Goal: Information Seeking & Learning: Learn about a topic

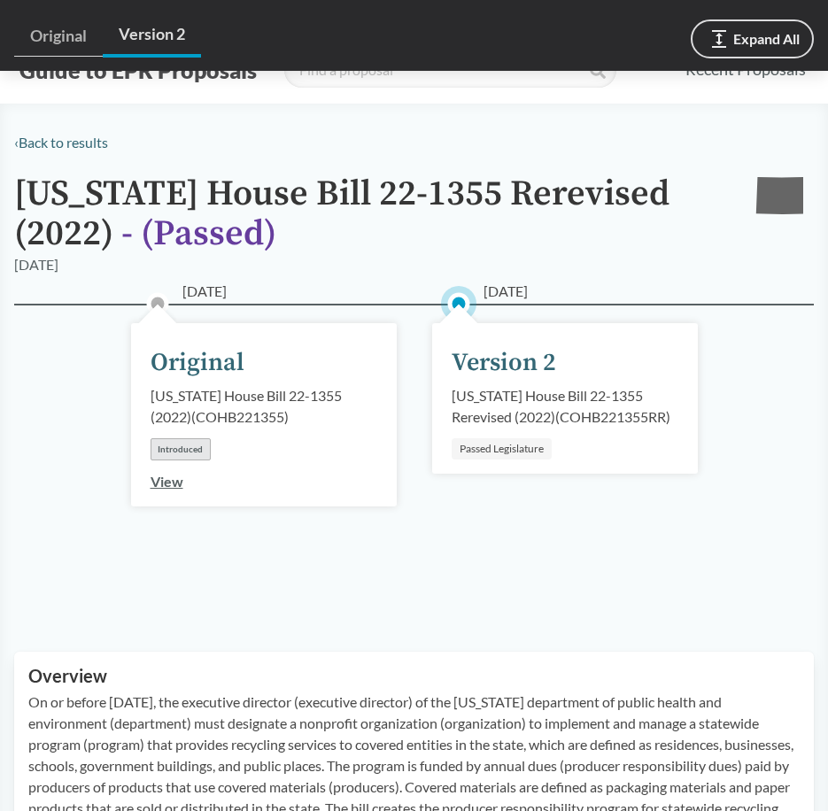
scroll to position [708, 0]
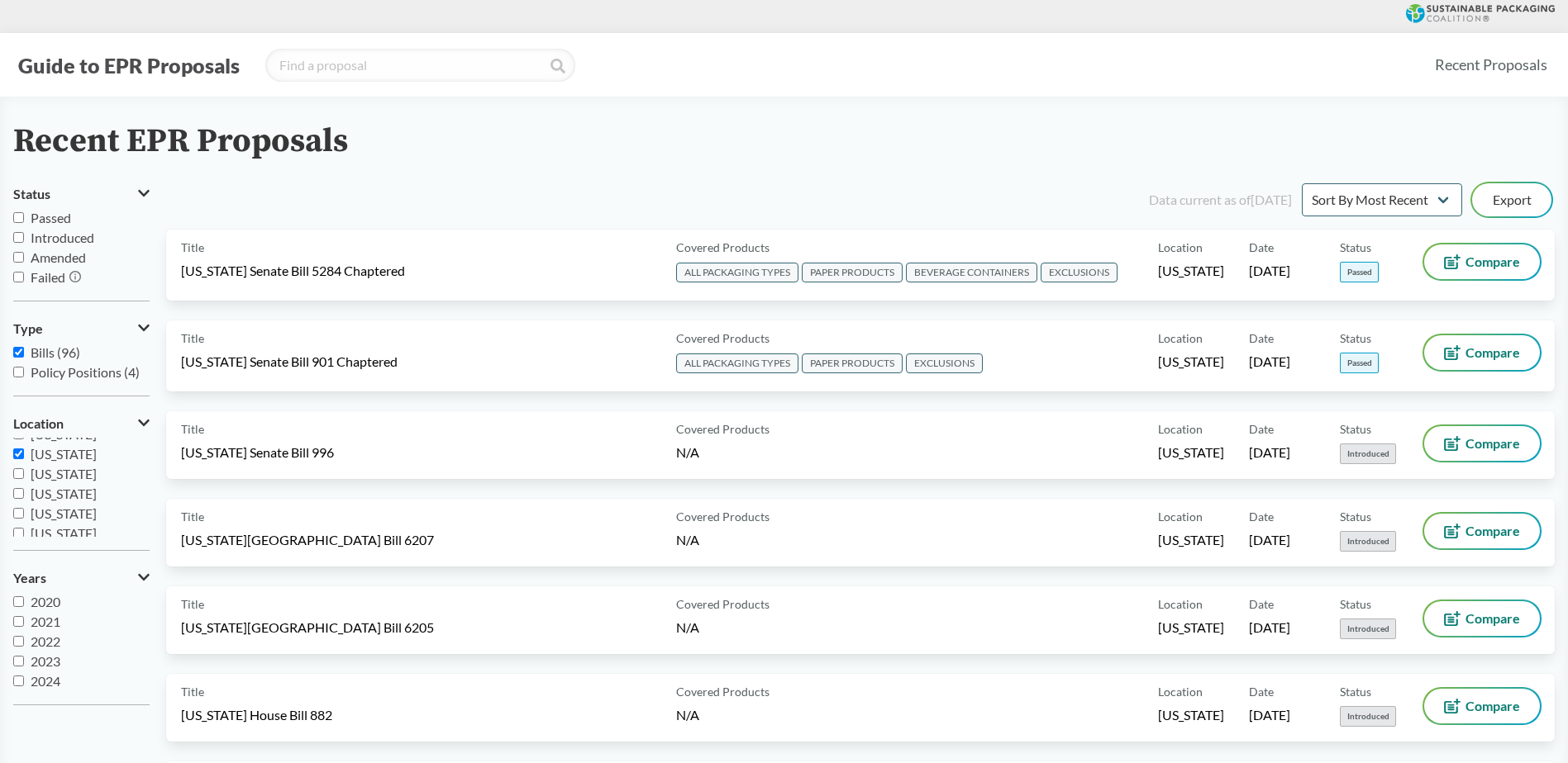
scroll to position [274, 0]
click at [47, 486] on span "[US_STATE]" at bounding box center [63, 490] width 66 height 16
click at [24, 486] on input "[US_STATE]" at bounding box center [19, 491] width 11 height 11
checkbox input "false"
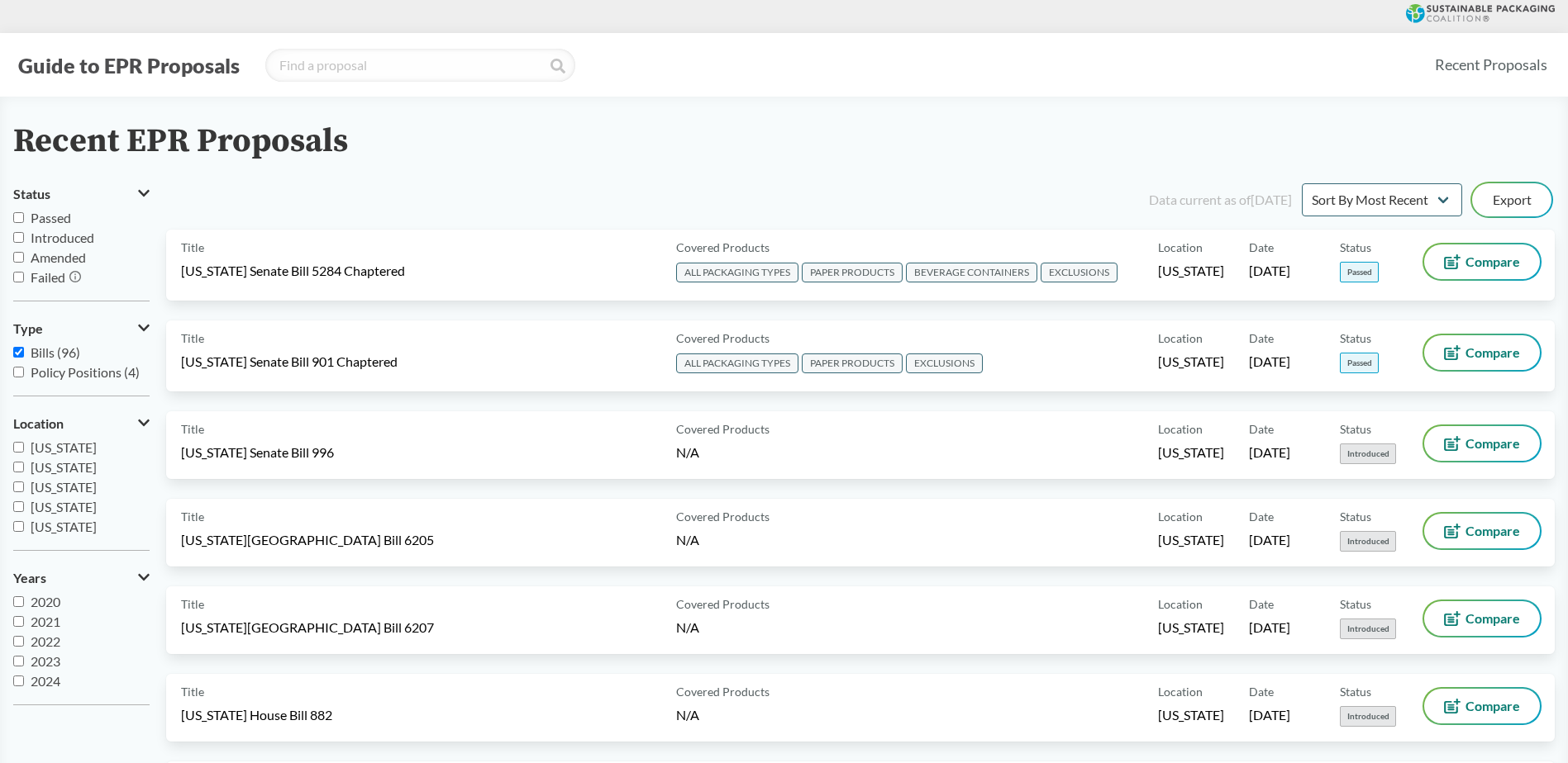
click at [65, 465] on span "[US_STATE]" at bounding box center [63, 466] width 66 height 16
click at [24, 465] on input "[US_STATE]" at bounding box center [19, 467] width 11 height 11
checkbox input "true"
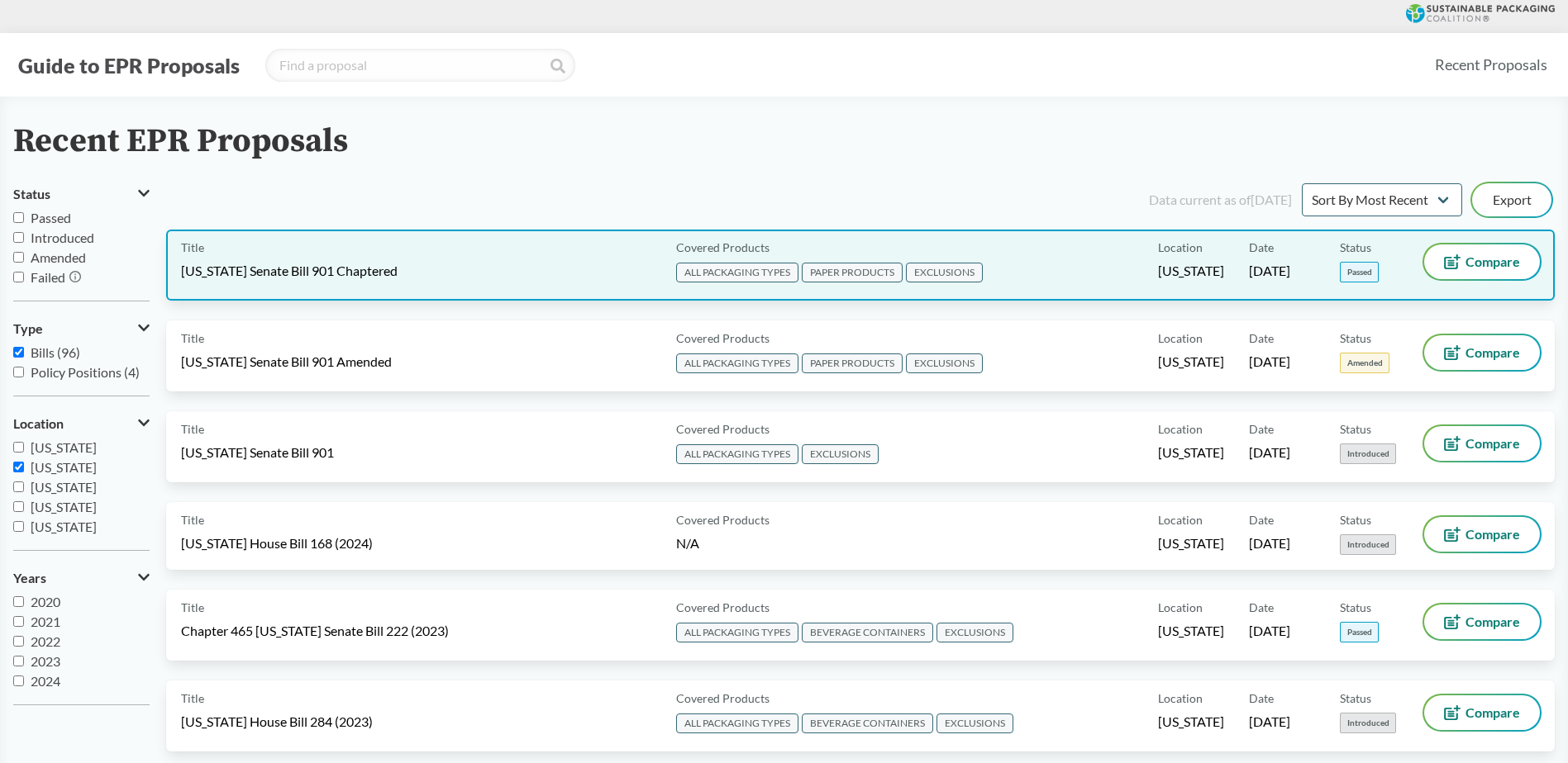
click at [443, 275] on div "Title [US_STATE] Senate Bill 901 Chaptered" at bounding box center [425, 265] width 488 height 41
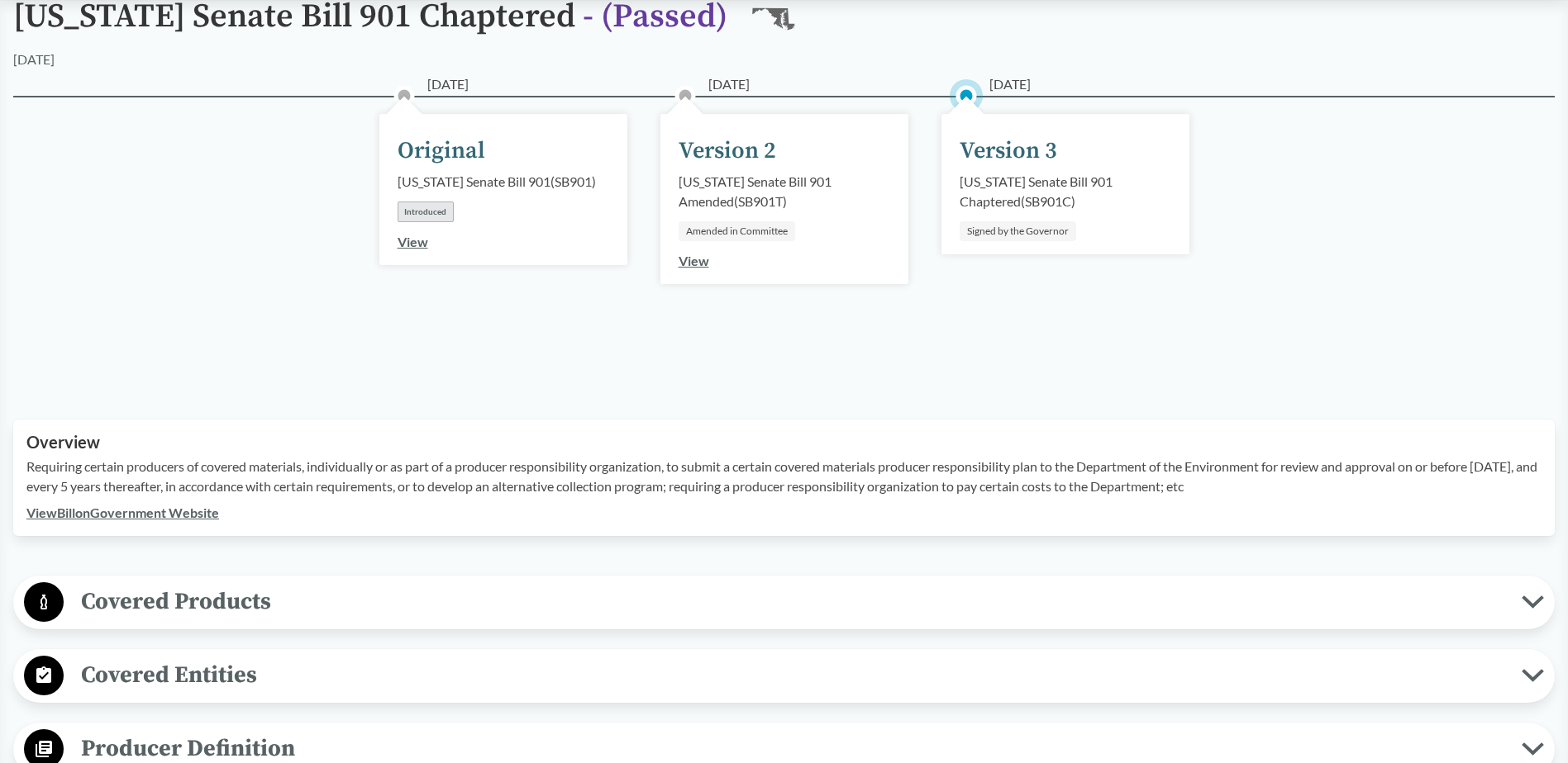
scroll to position [165, 0]
click at [376, 667] on span "Covered Entities" at bounding box center [792, 674] width 1458 height 37
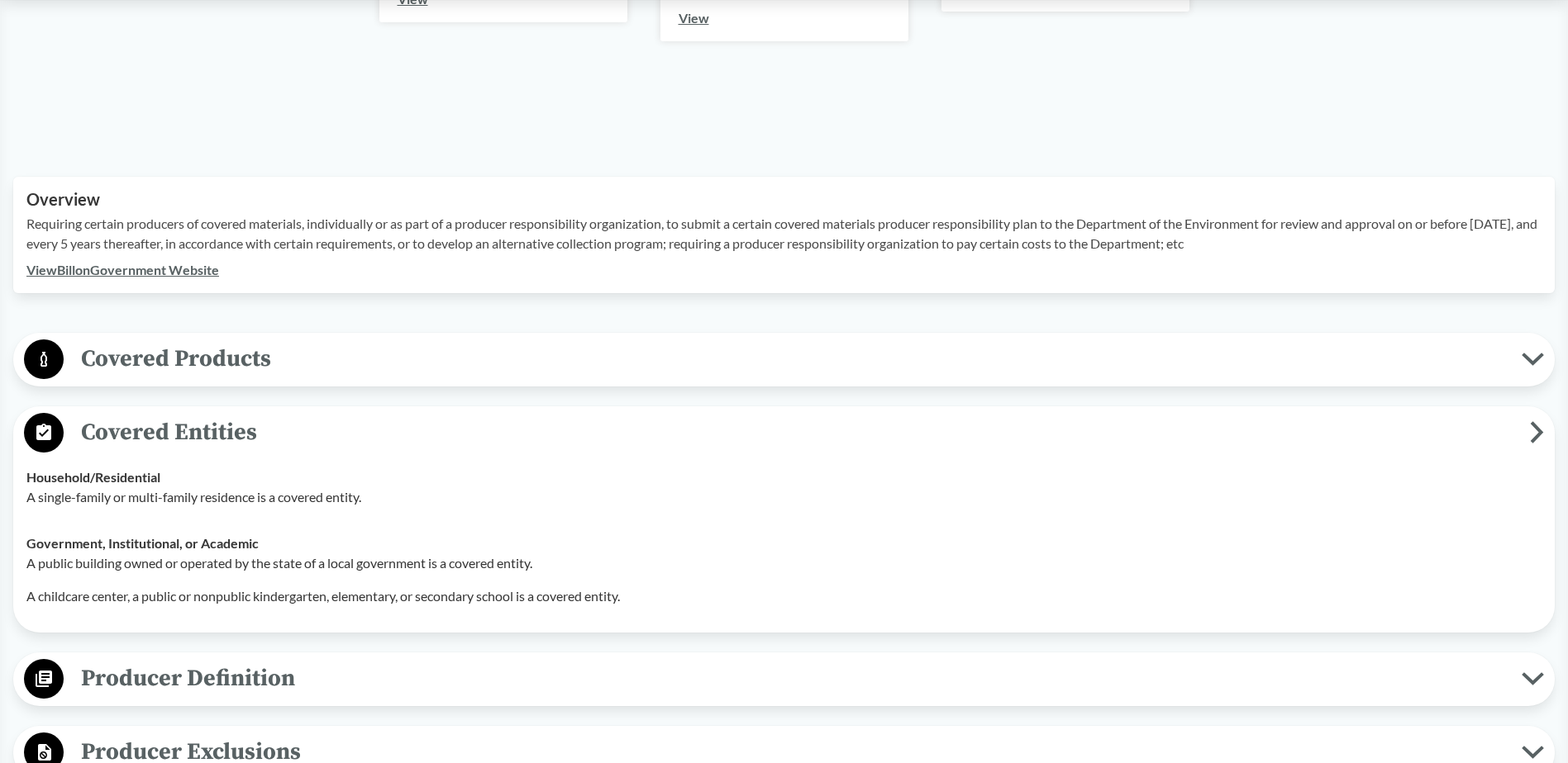
scroll to position [413, 0]
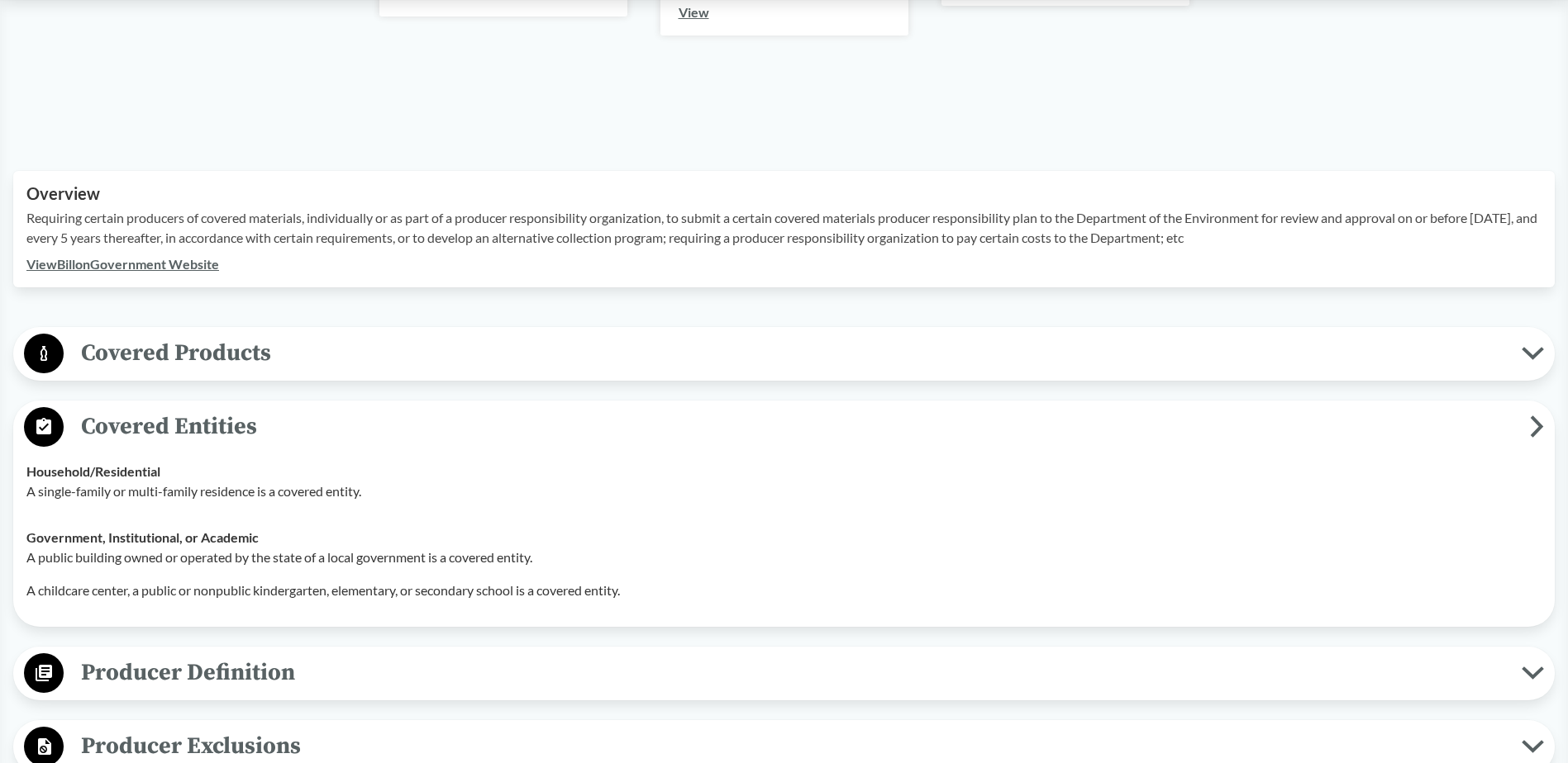
click at [357, 371] on span "Covered Products" at bounding box center [792, 354] width 1458 height 37
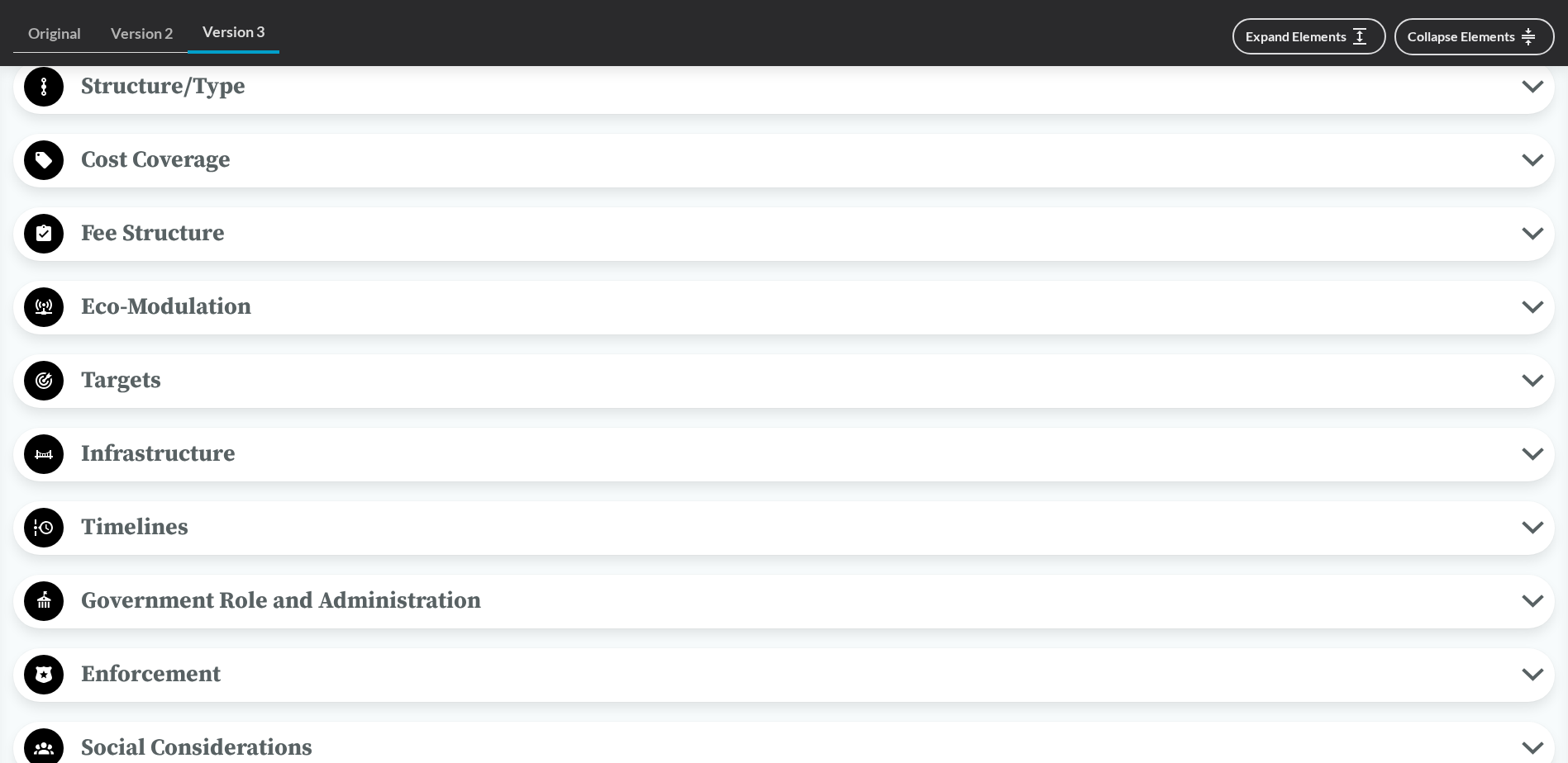
scroll to position [2313, 0]
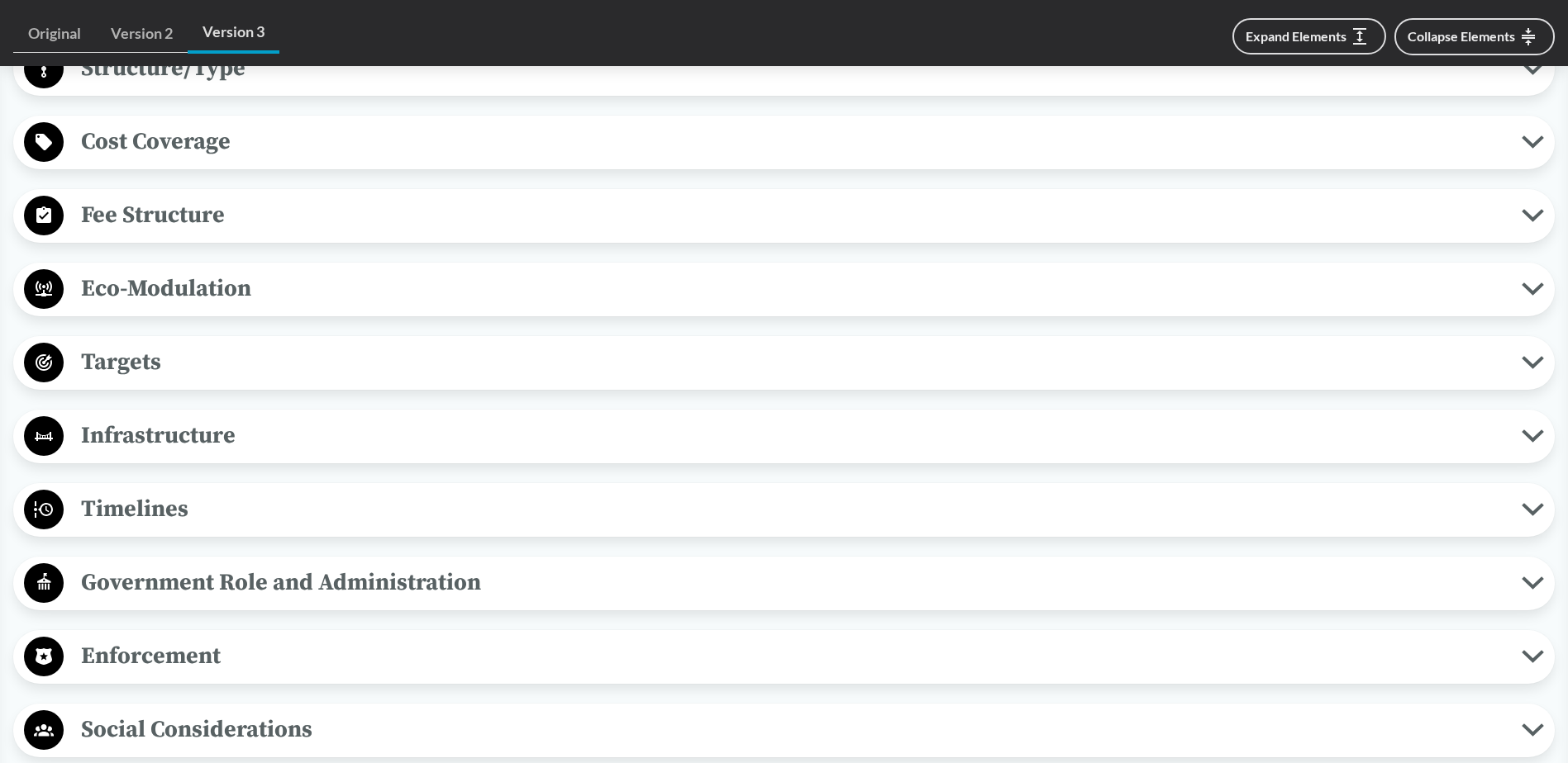
click at [259, 499] on span "Timelines" at bounding box center [792, 509] width 1458 height 37
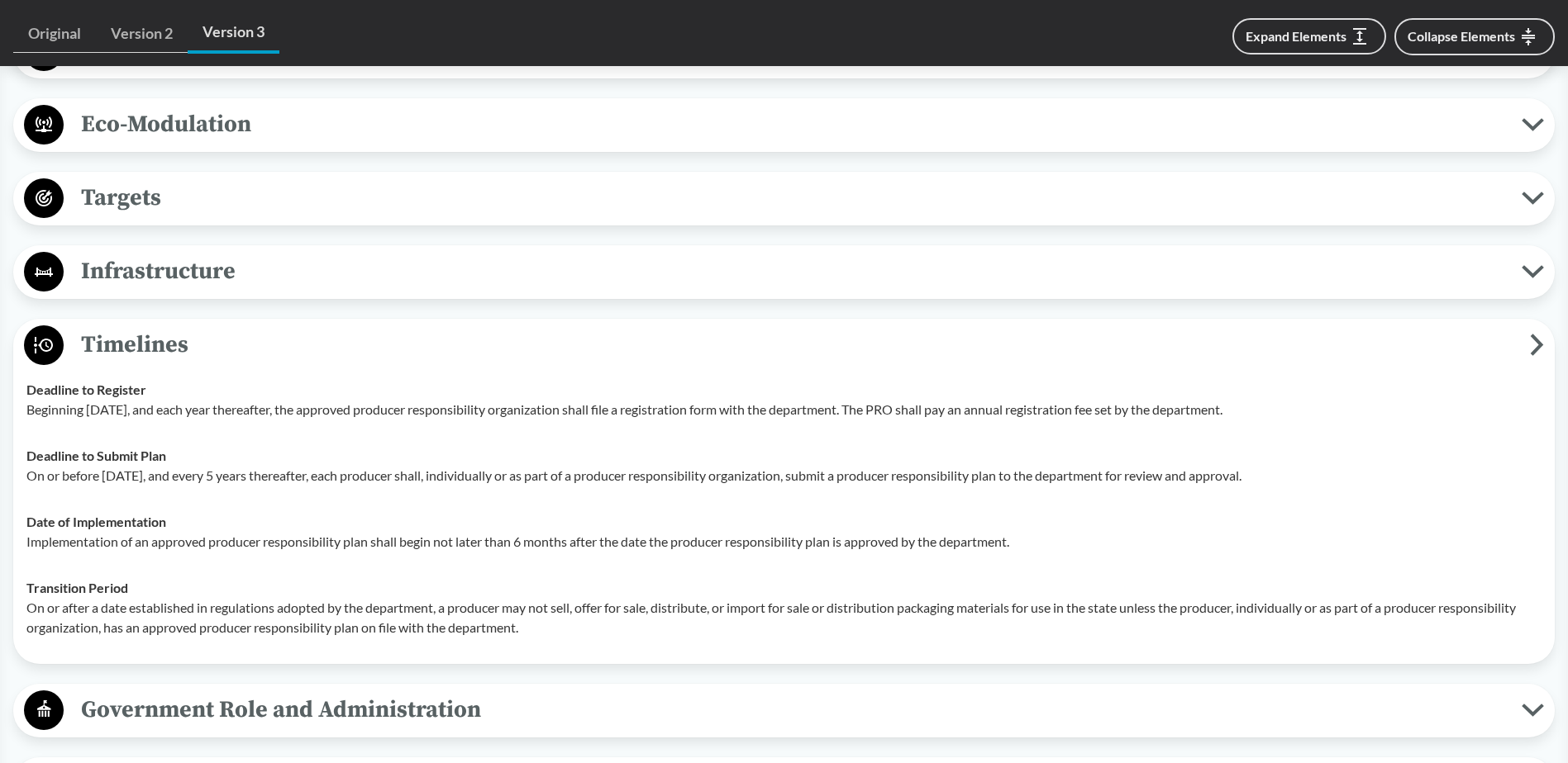
scroll to position [2478, 0]
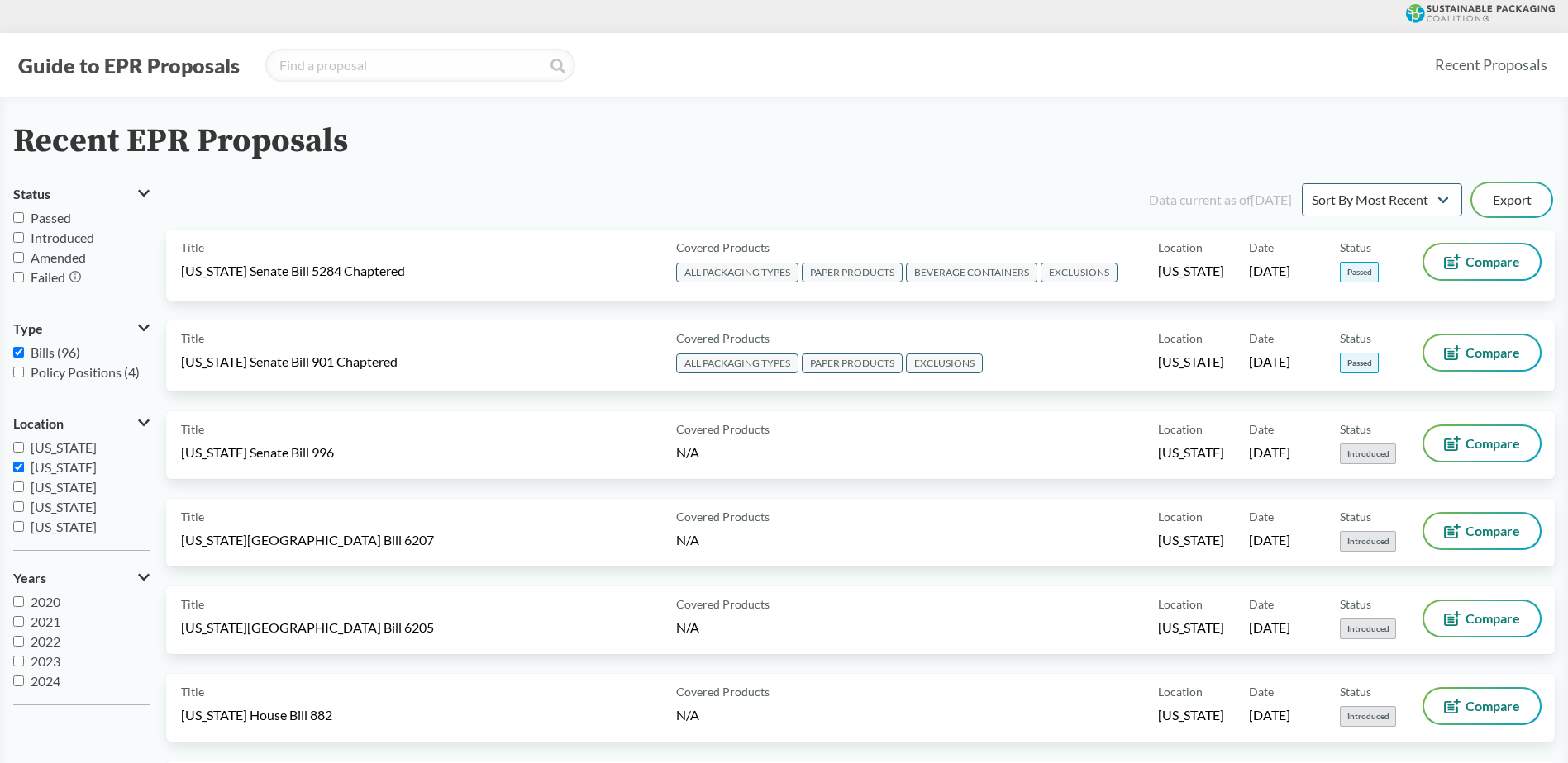
click at [60, 466] on span "[US_STATE]" at bounding box center [63, 466] width 66 height 16
click at [24, 466] on input "[US_STATE]" at bounding box center [19, 467] width 11 height 11
checkbox input "false"
click at [414, 181] on div "Data current as of [DATE] Sort By Most Recent Sort By Status Export" at bounding box center [870, 200] width 1368 height 40
click at [373, 66] on input "search" at bounding box center [420, 64] width 310 height 33
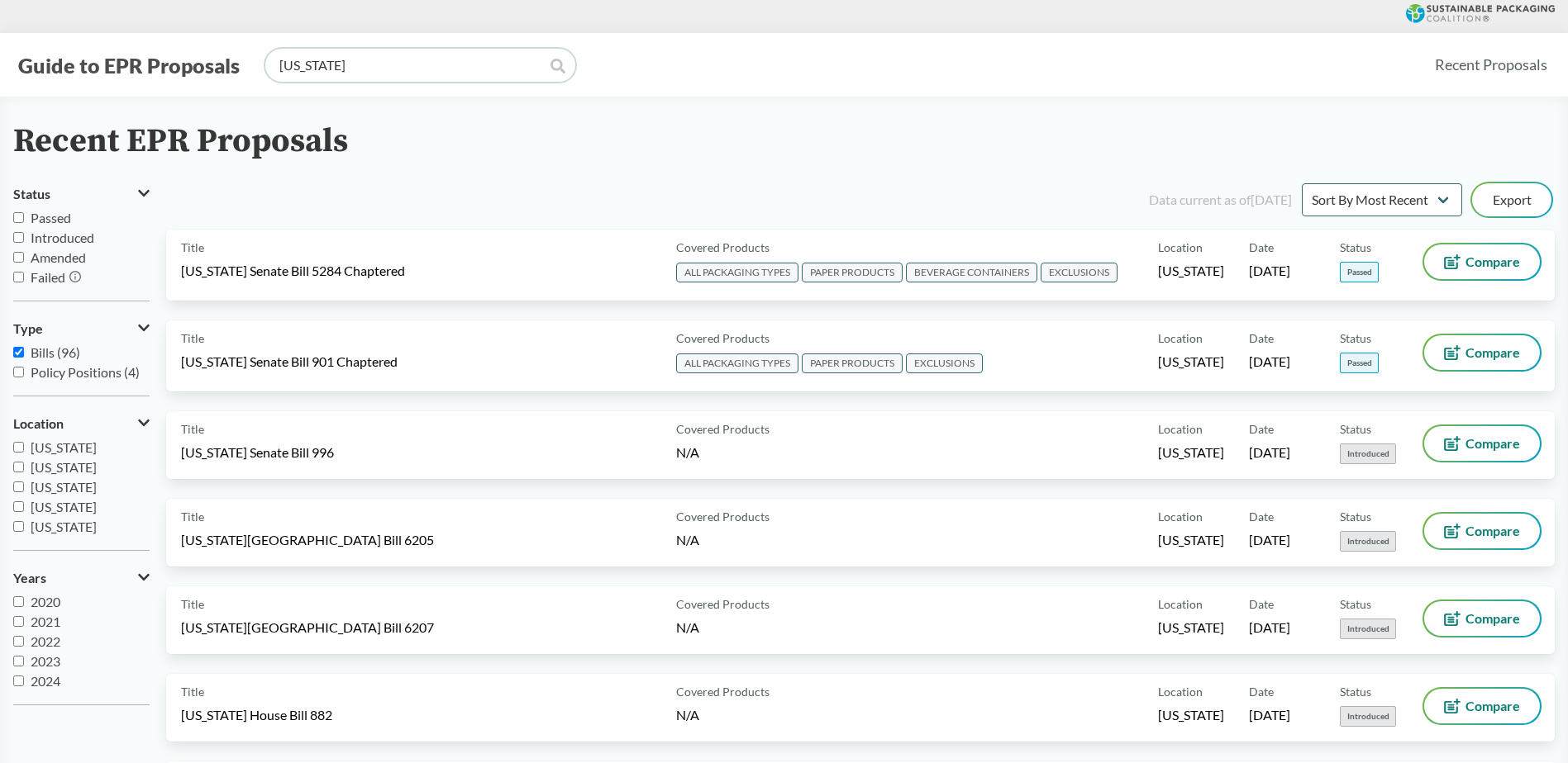
type input "[US_STATE]"
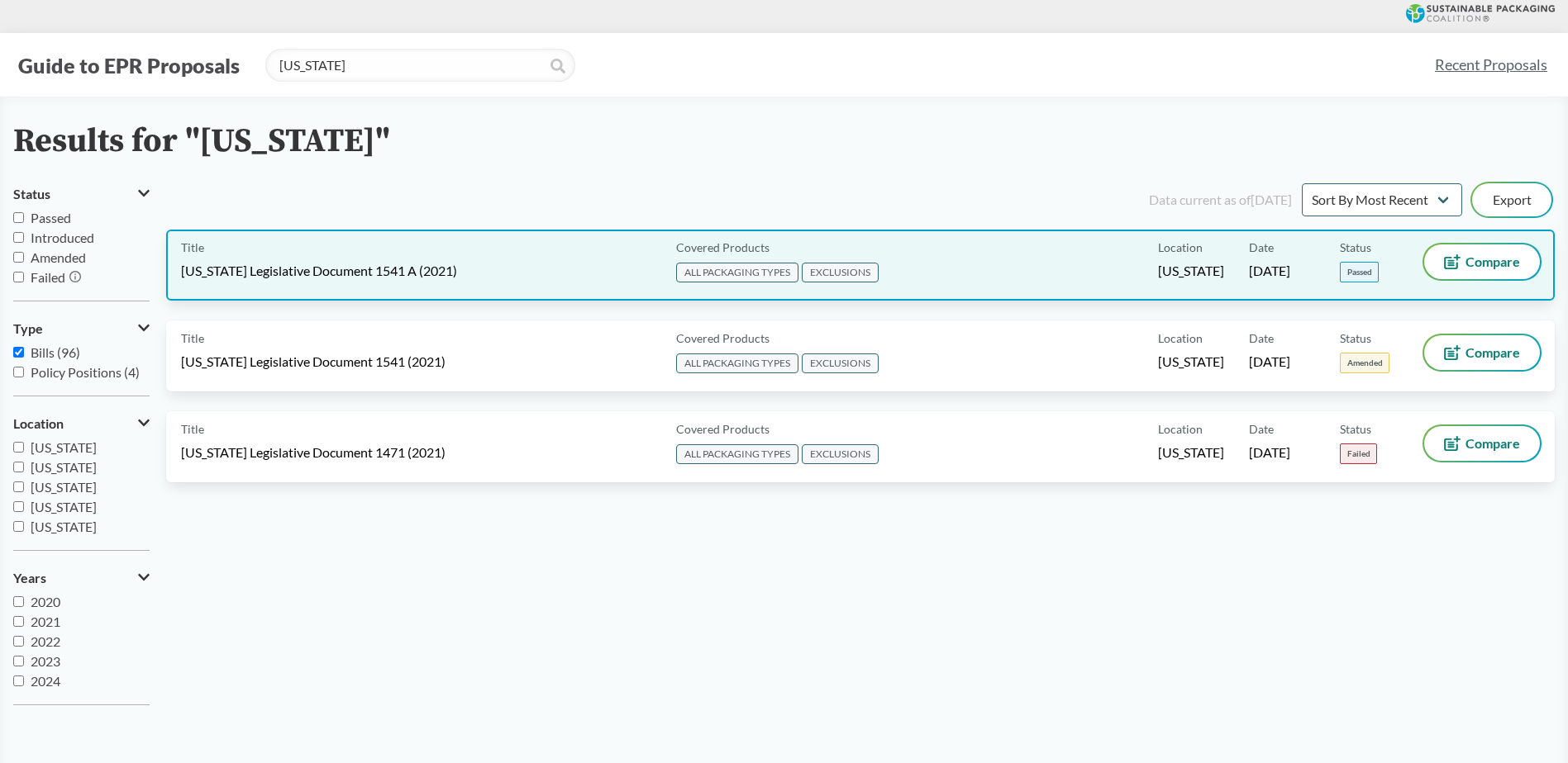
click at [493, 278] on div "Title [US_STATE] Legislative Document 1541 A (2021)" at bounding box center [425, 265] width 488 height 41
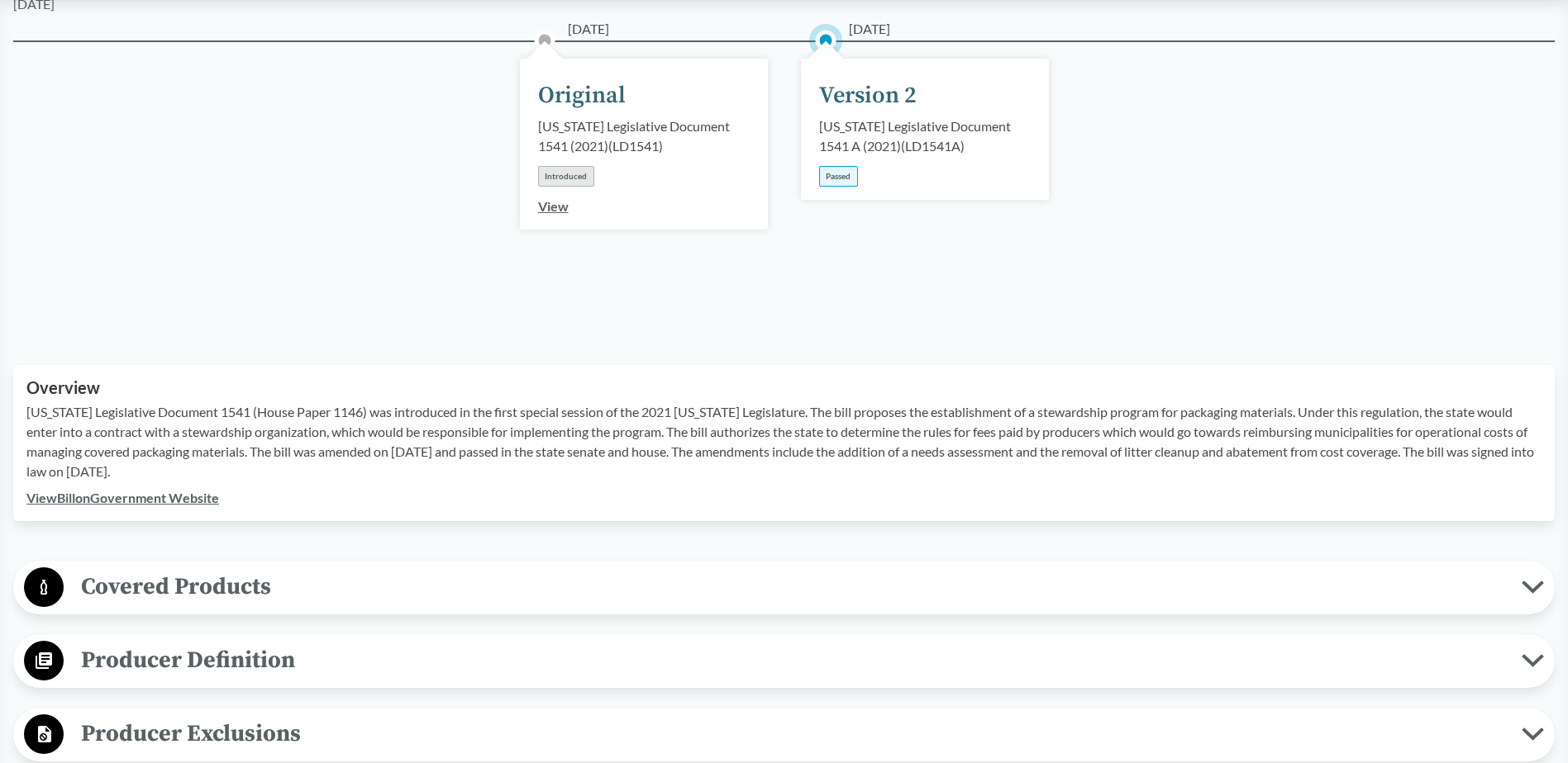
scroll to position [248, 0]
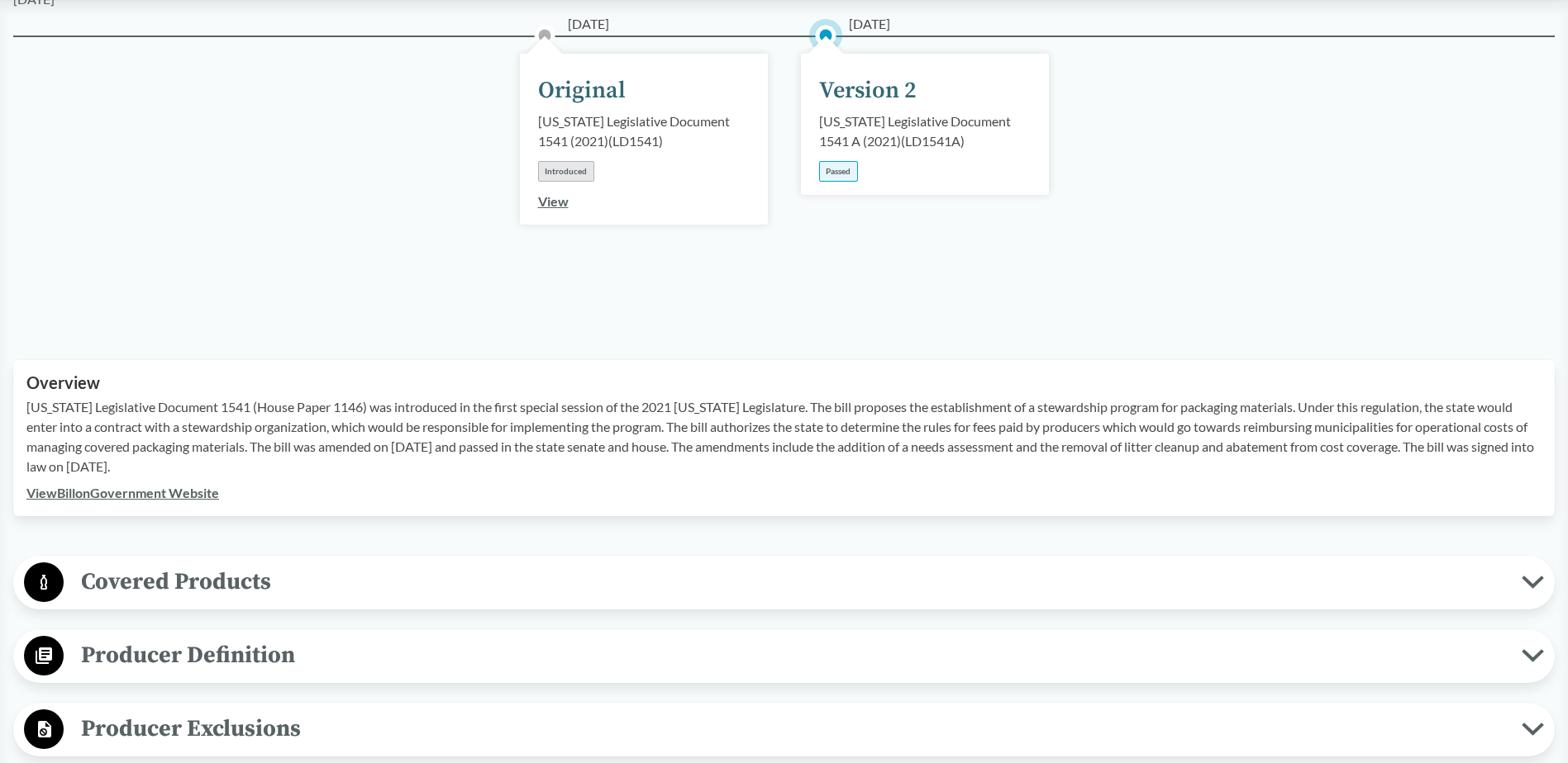
click at [287, 566] on span "Covered Products" at bounding box center [792, 582] width 1458 height 37
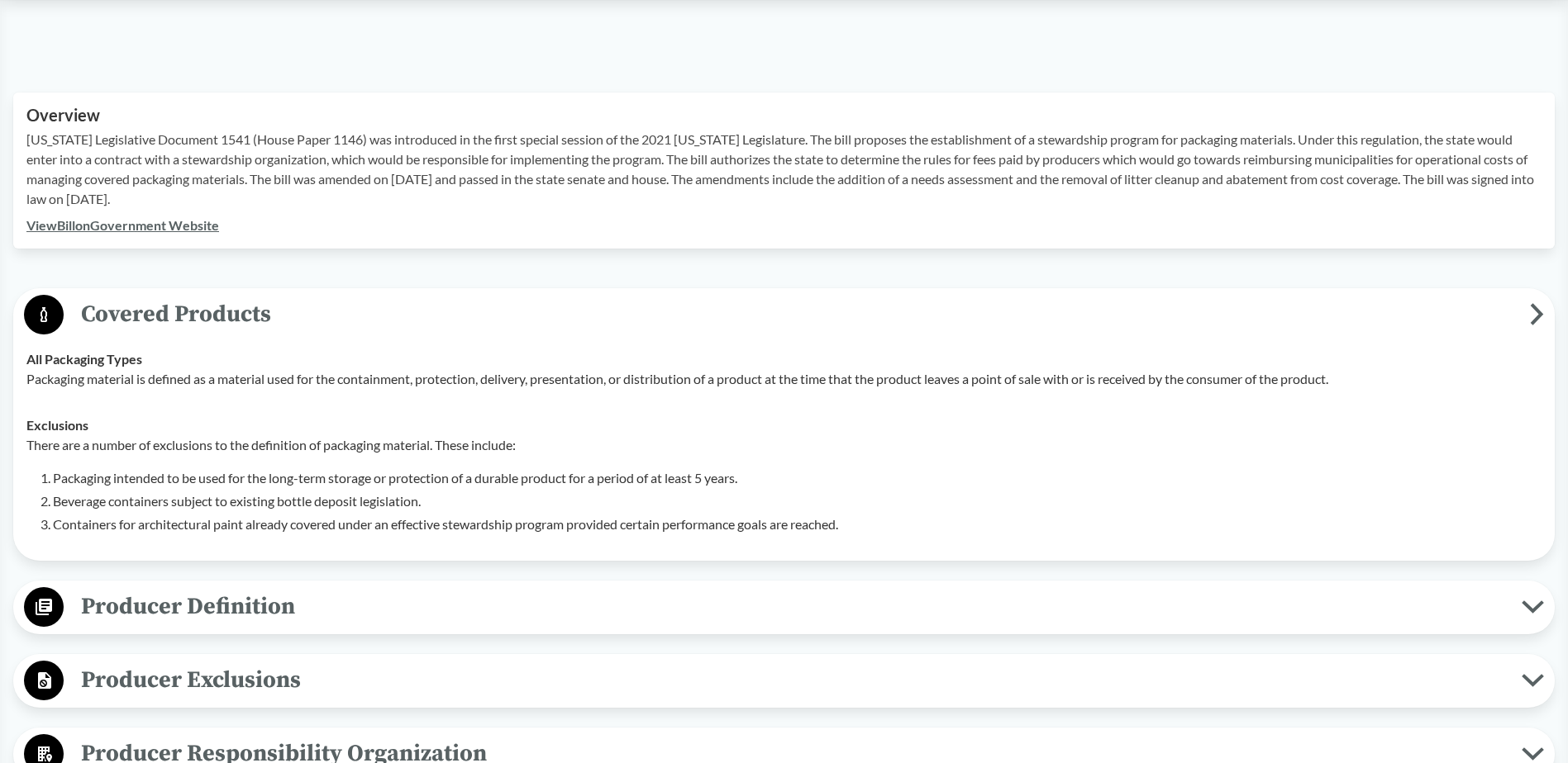
scroll to position [578, 0]
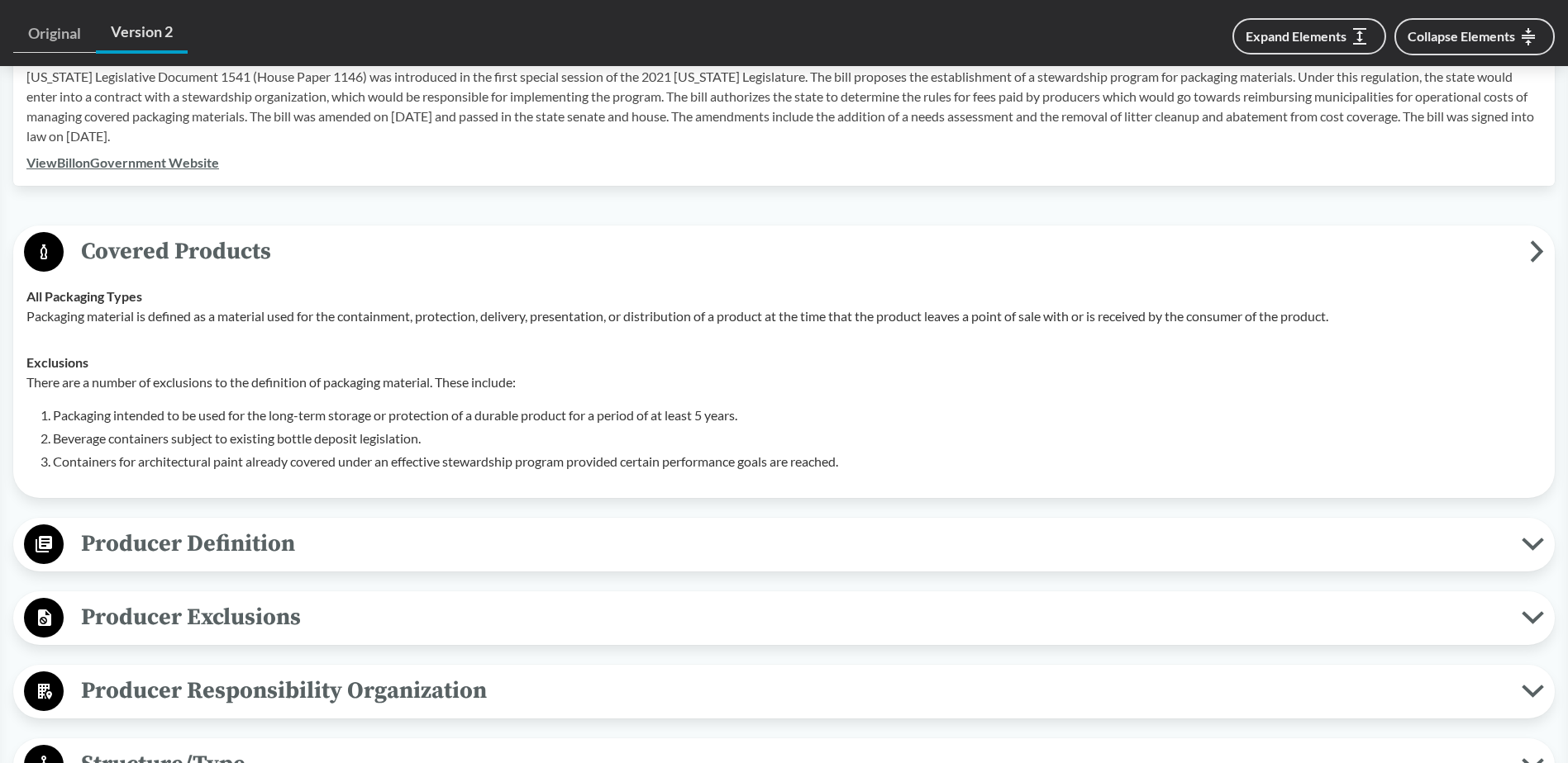
click at [299, 535] on span "Producer Definition" at bounding box center [792, 544] width 1458 height 37
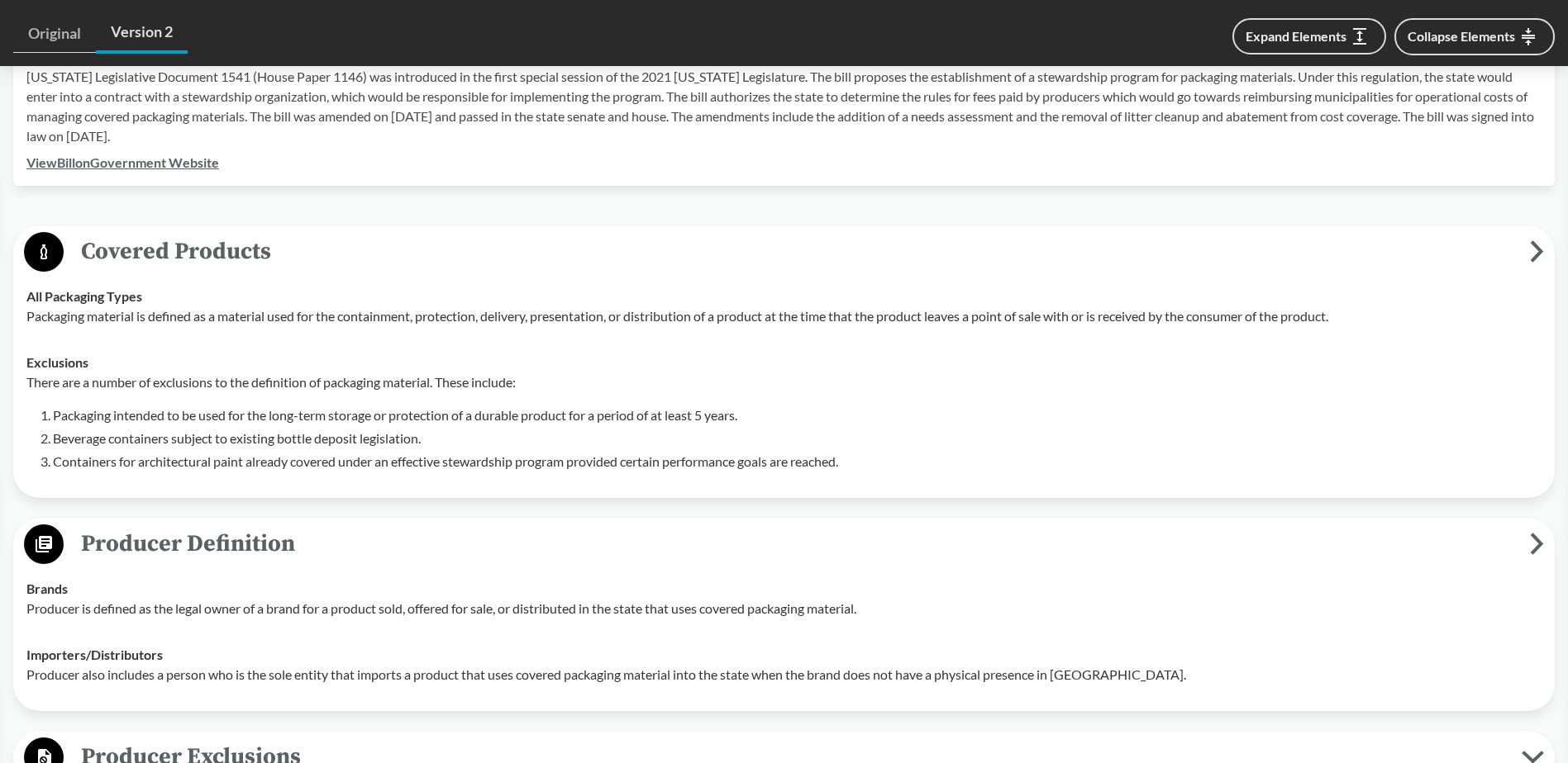
click at [299, 535] on span "Producer Definition" at bounding box center [796, 544] width 1466 height 37
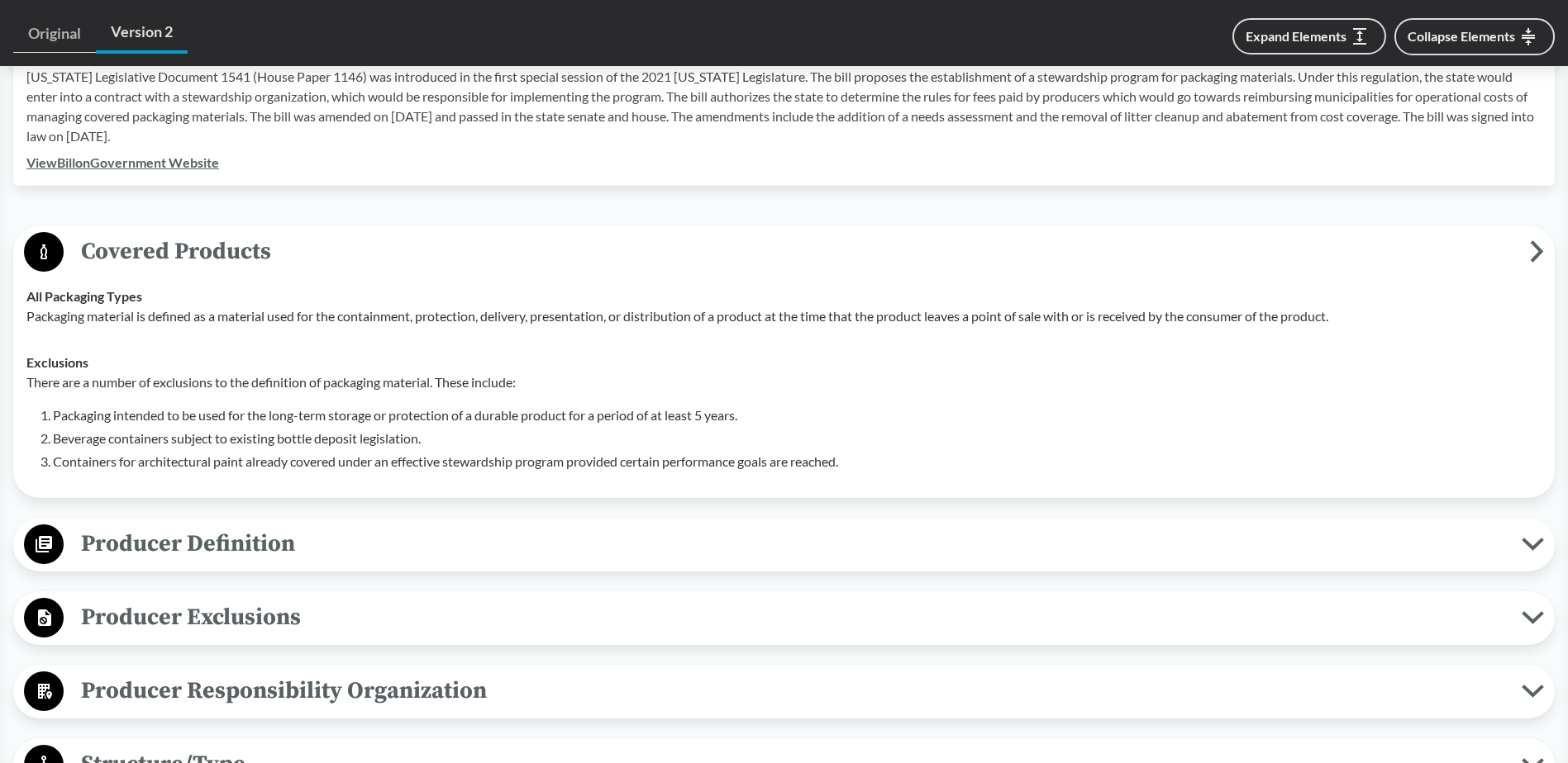
click at [273, 599] on span "Producer Exclusions" at bounding box center [792, 617] width 1458 height 37
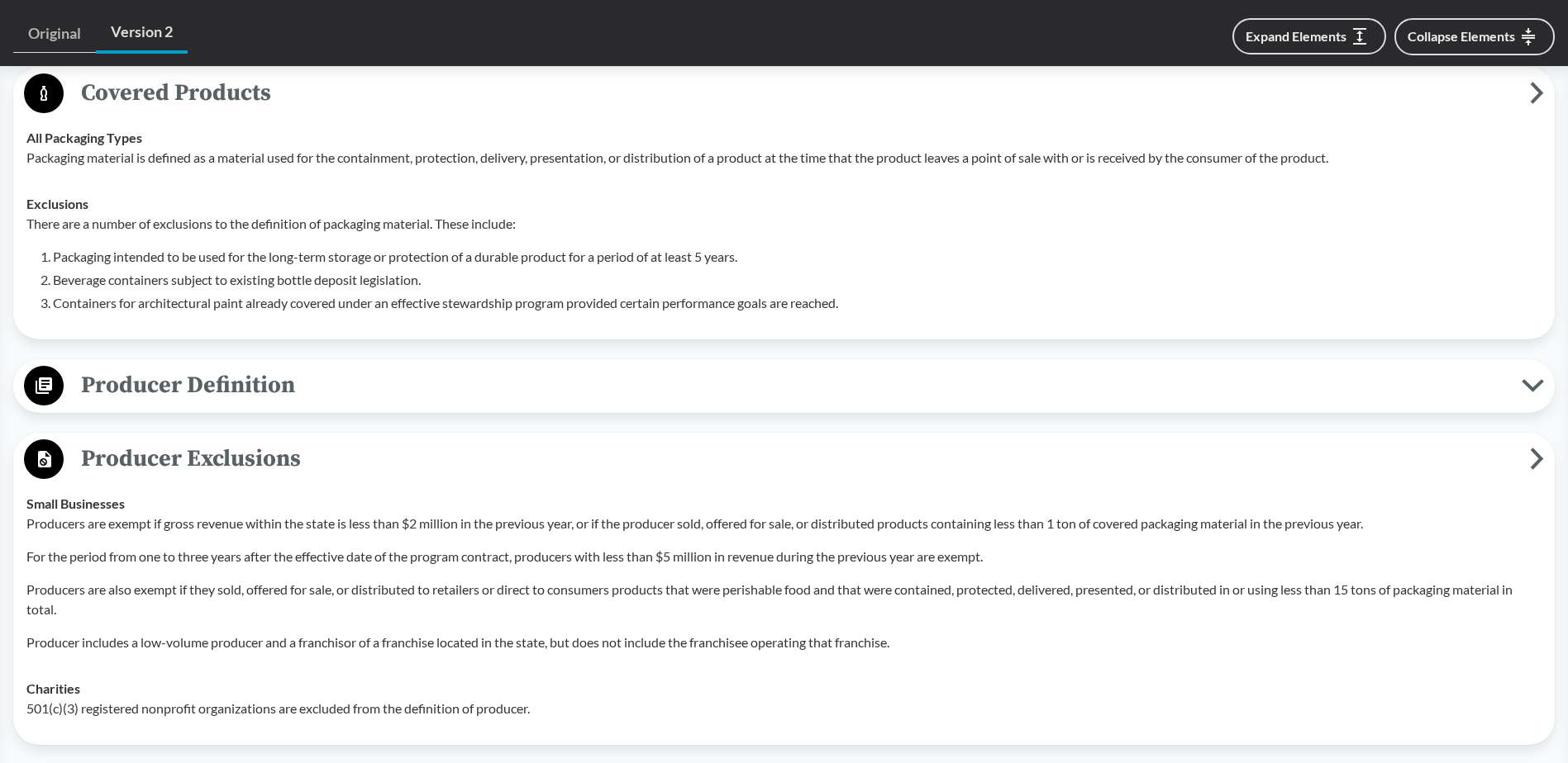
scroll to position [743, 0]
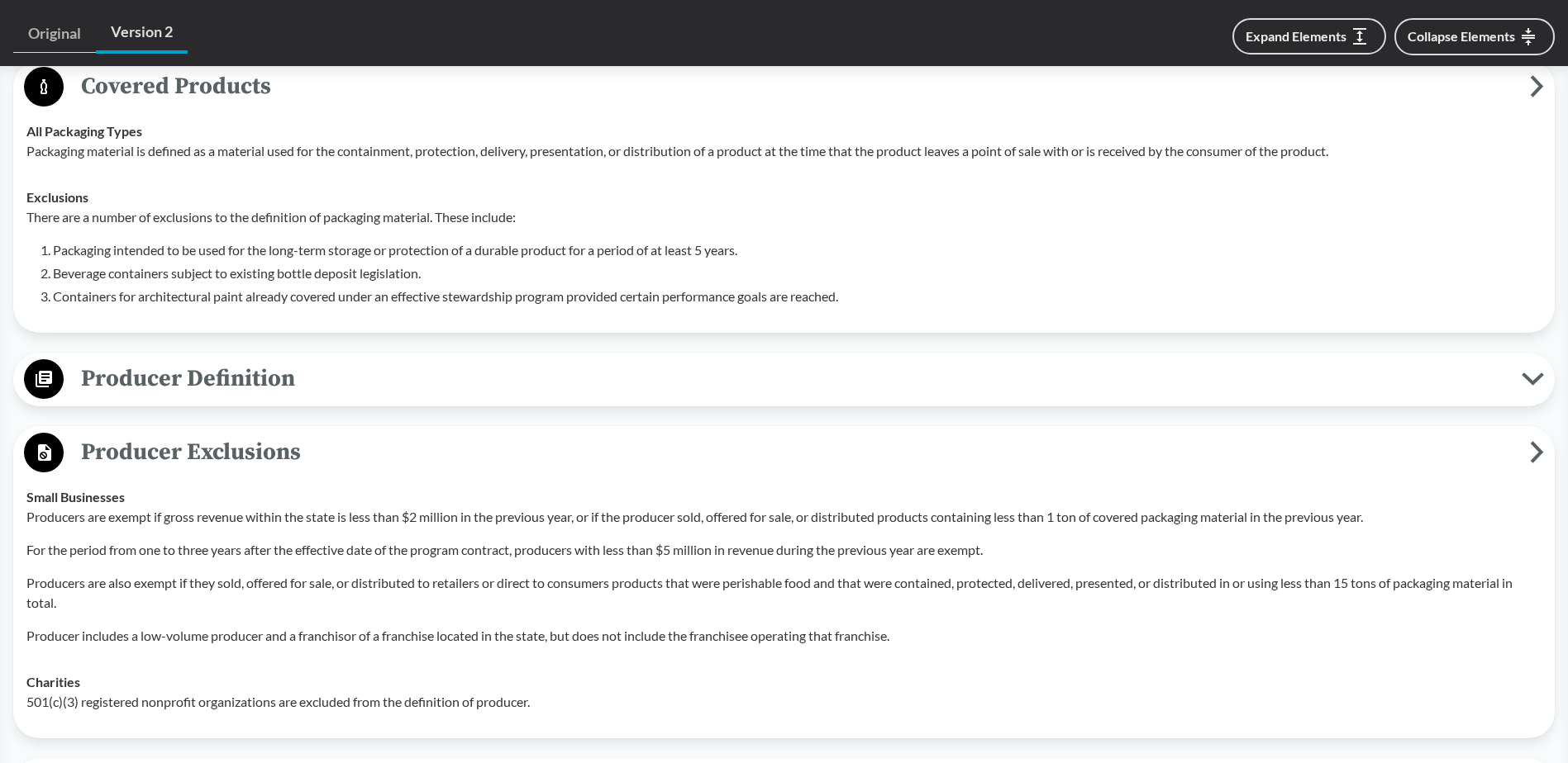
click at [280, 434] on span "Producer Exclusions" at bounding box center [796, 452] width 1466 height 37
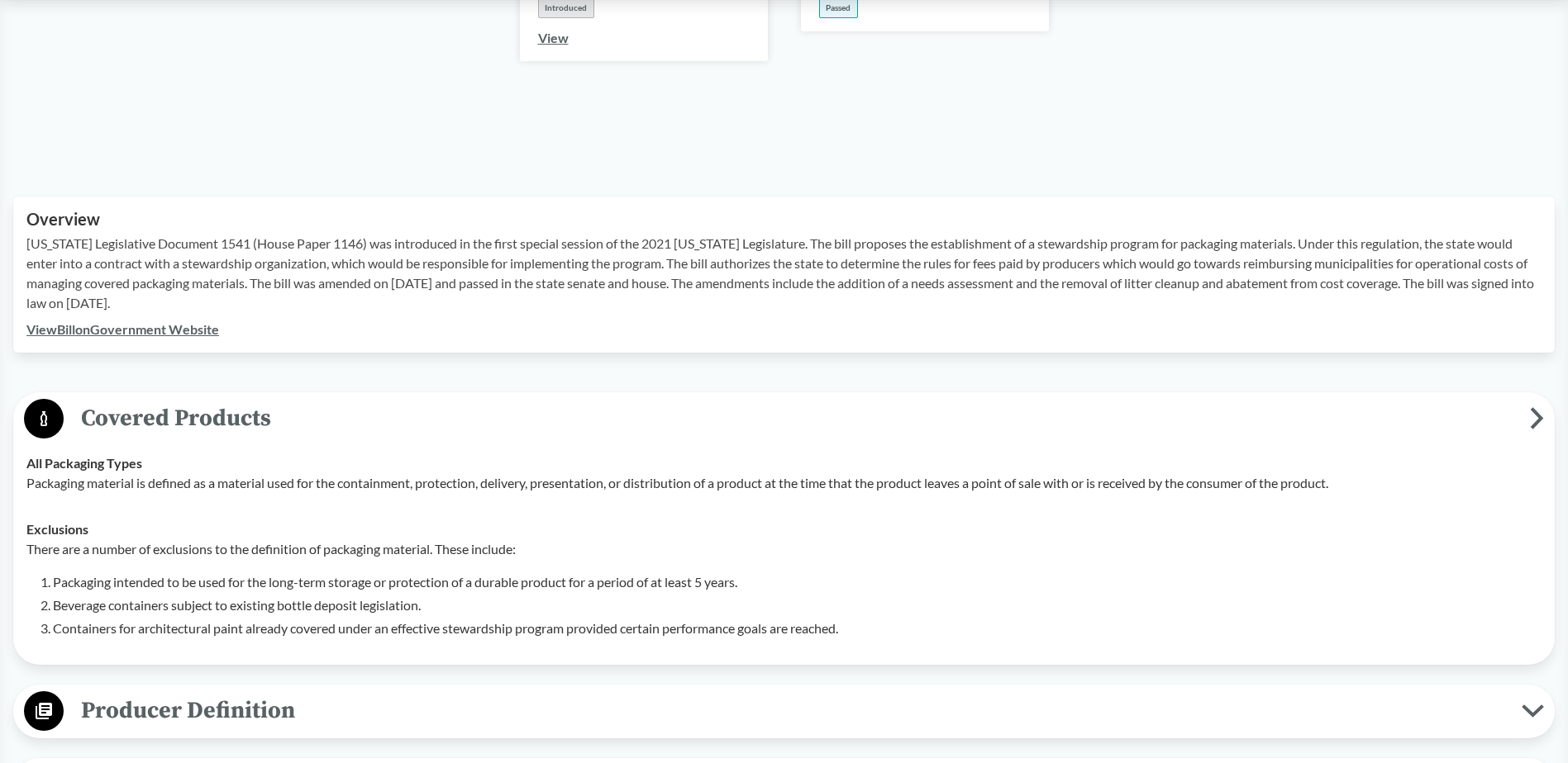
scroll to position [413, 0]
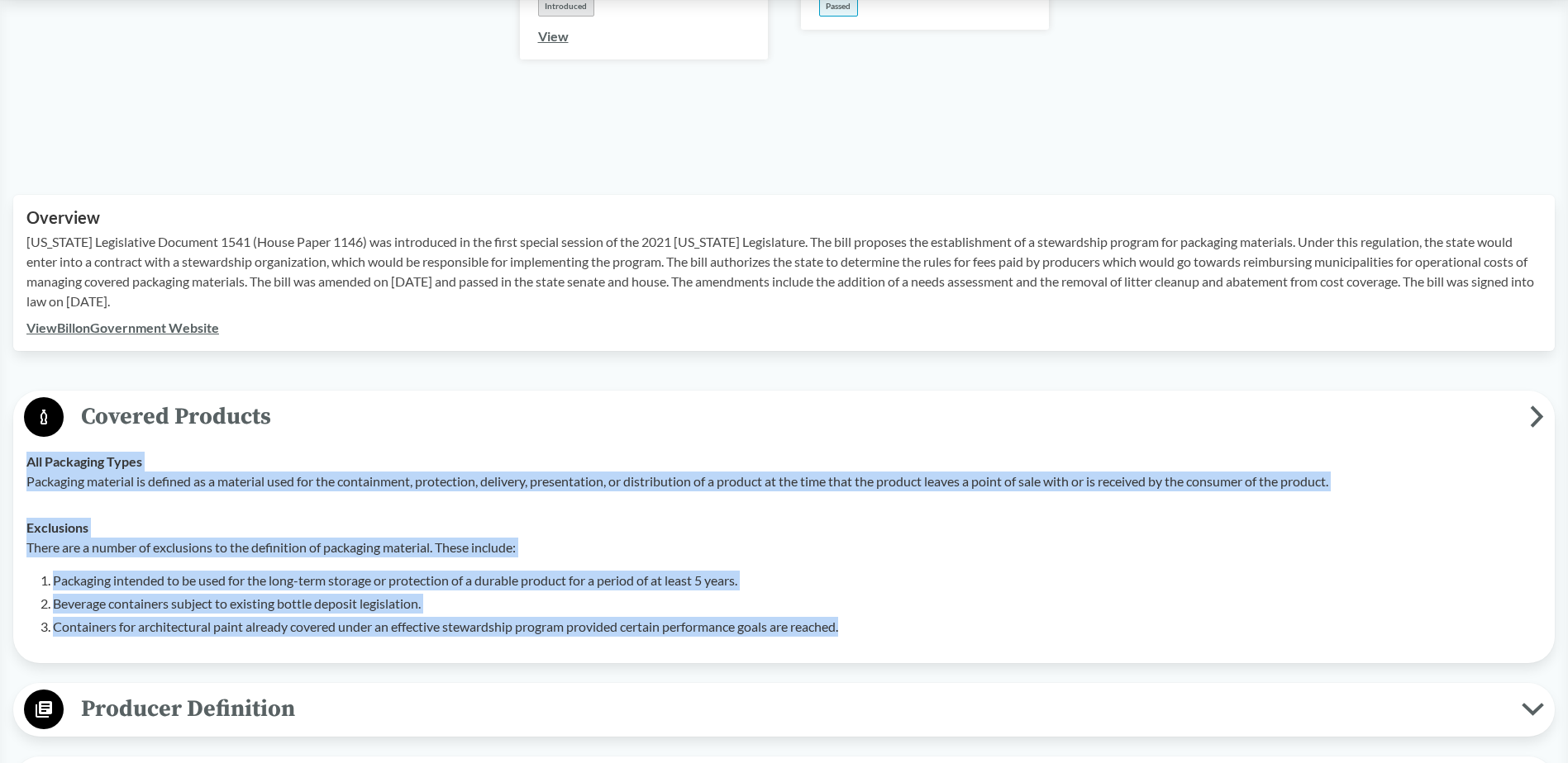
drag, startPoint x: 882, startPoint y: 603, endPoint x: 21, endPoint y: 444, distance: 875.6
click at [21, 444] on tbody "All Packaging Types Packaging material is defined as a material used for the co…" at bounding box center [783, 544] width 1530 height 212
copy tbody "All Packaging Types Packaging material is defined as a material used for the co…"
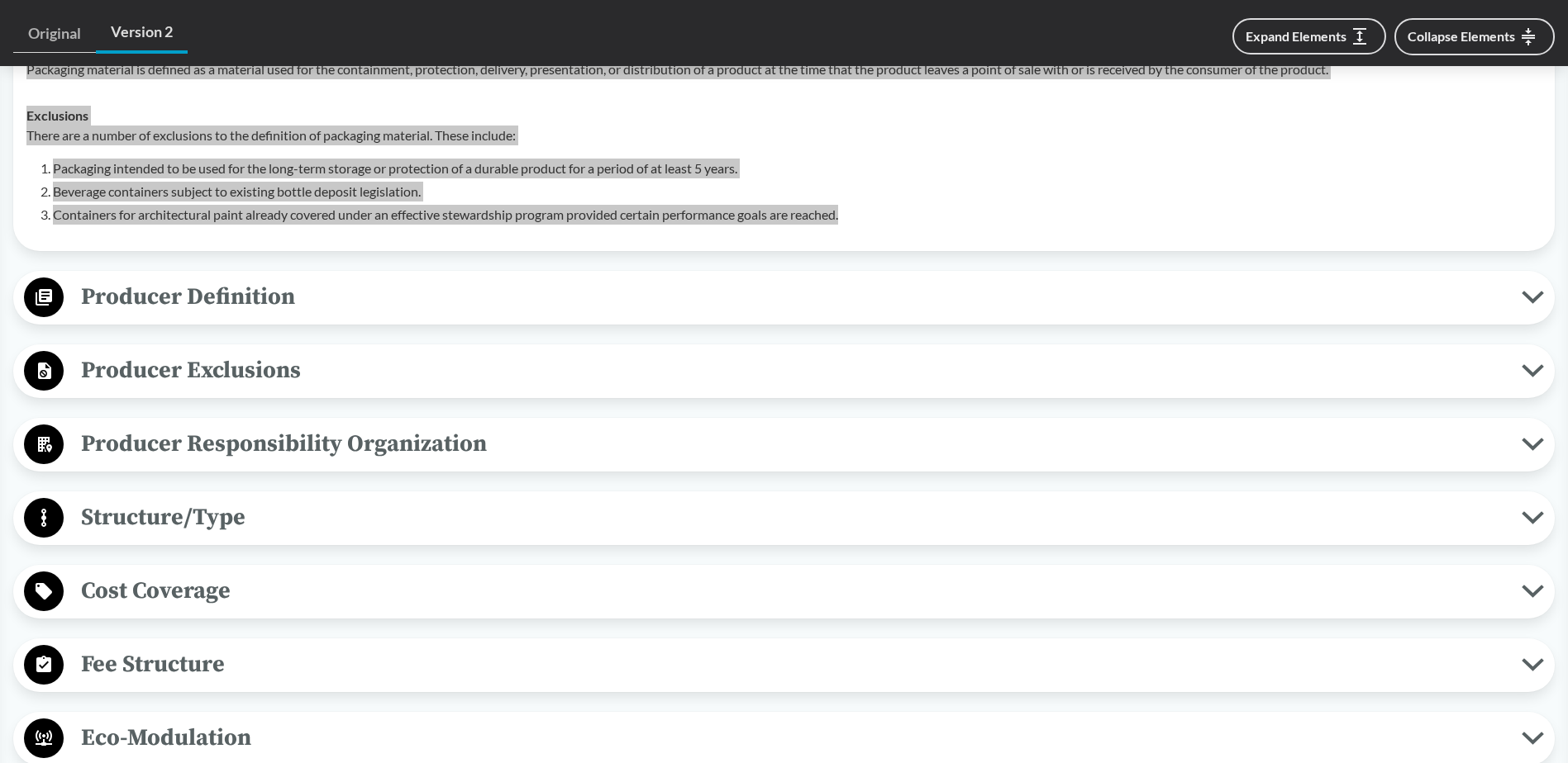
scroll to position [826, 0]
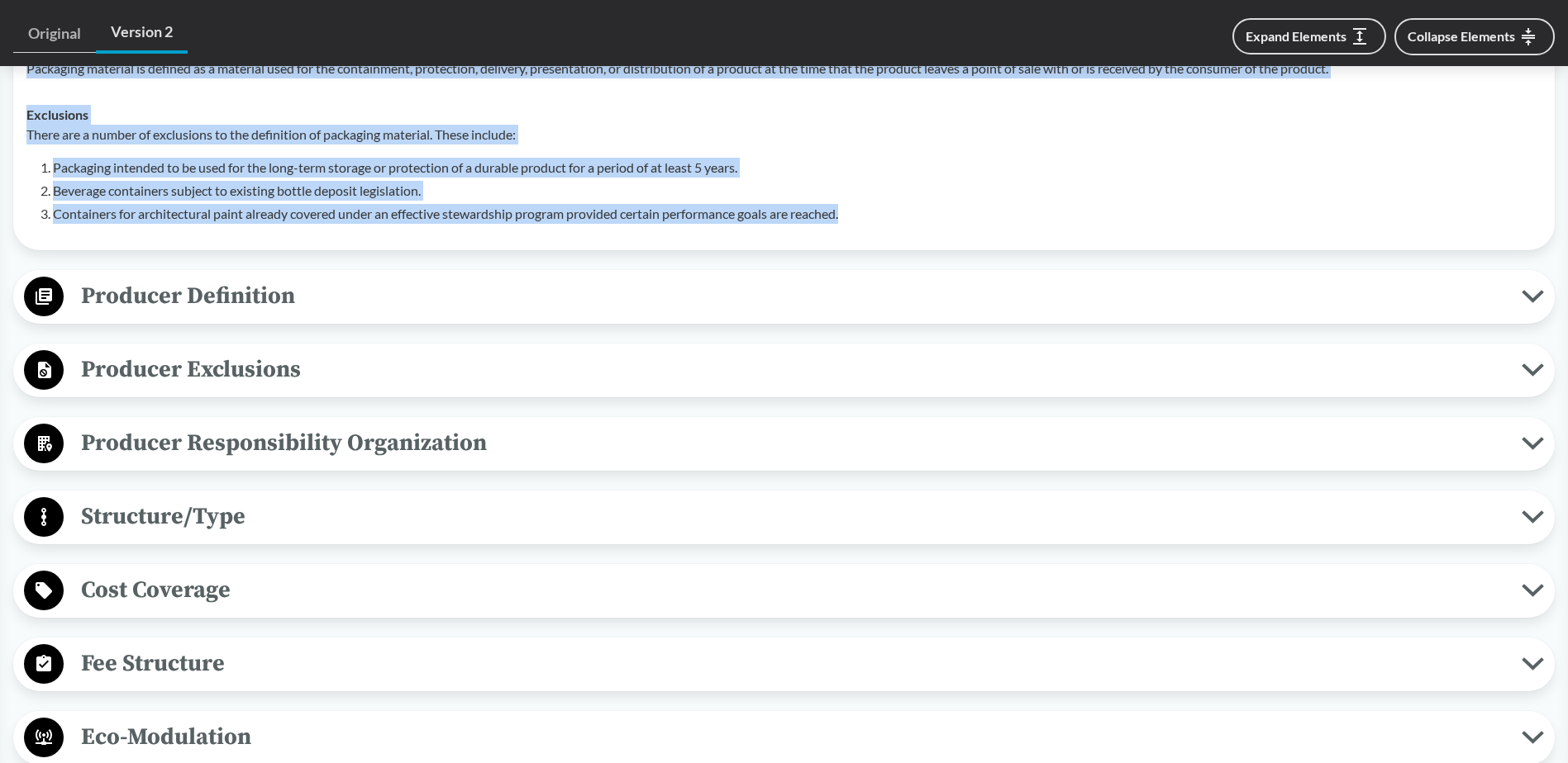
click at [245, 285] on span "Producer Definition" at bounding box center [792, 297] width 1458 height 37
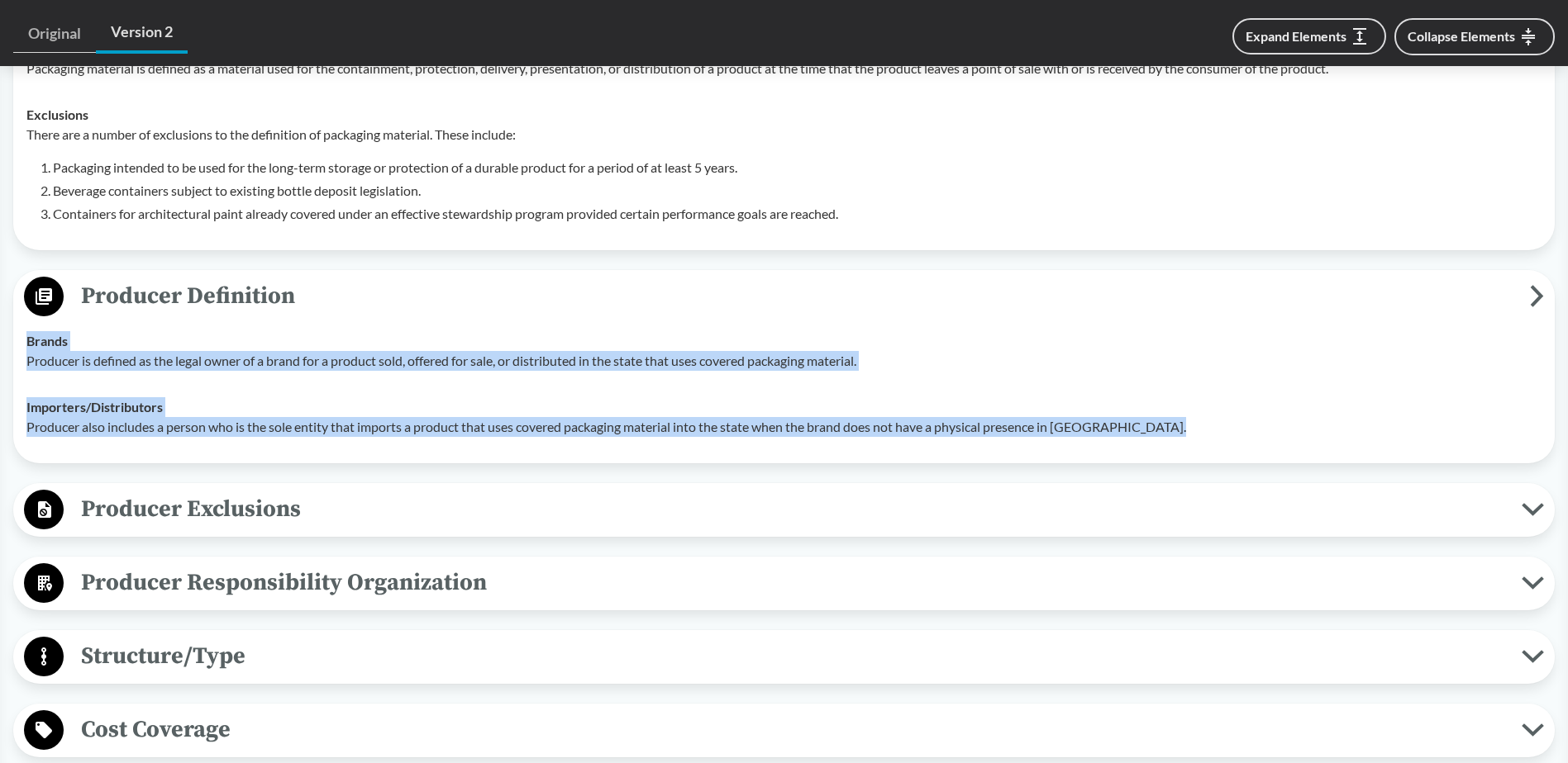
drag, startPoint x: 1178, startPoint y: 402, endPoint x: 18, endPoint y: 320, distance: 1162.9
click at [18, 320] on div "Producer Definition Brands Producer is defined as the legal owner of a brand fo…" at bounding box center [784, 367] width 1542 height 193
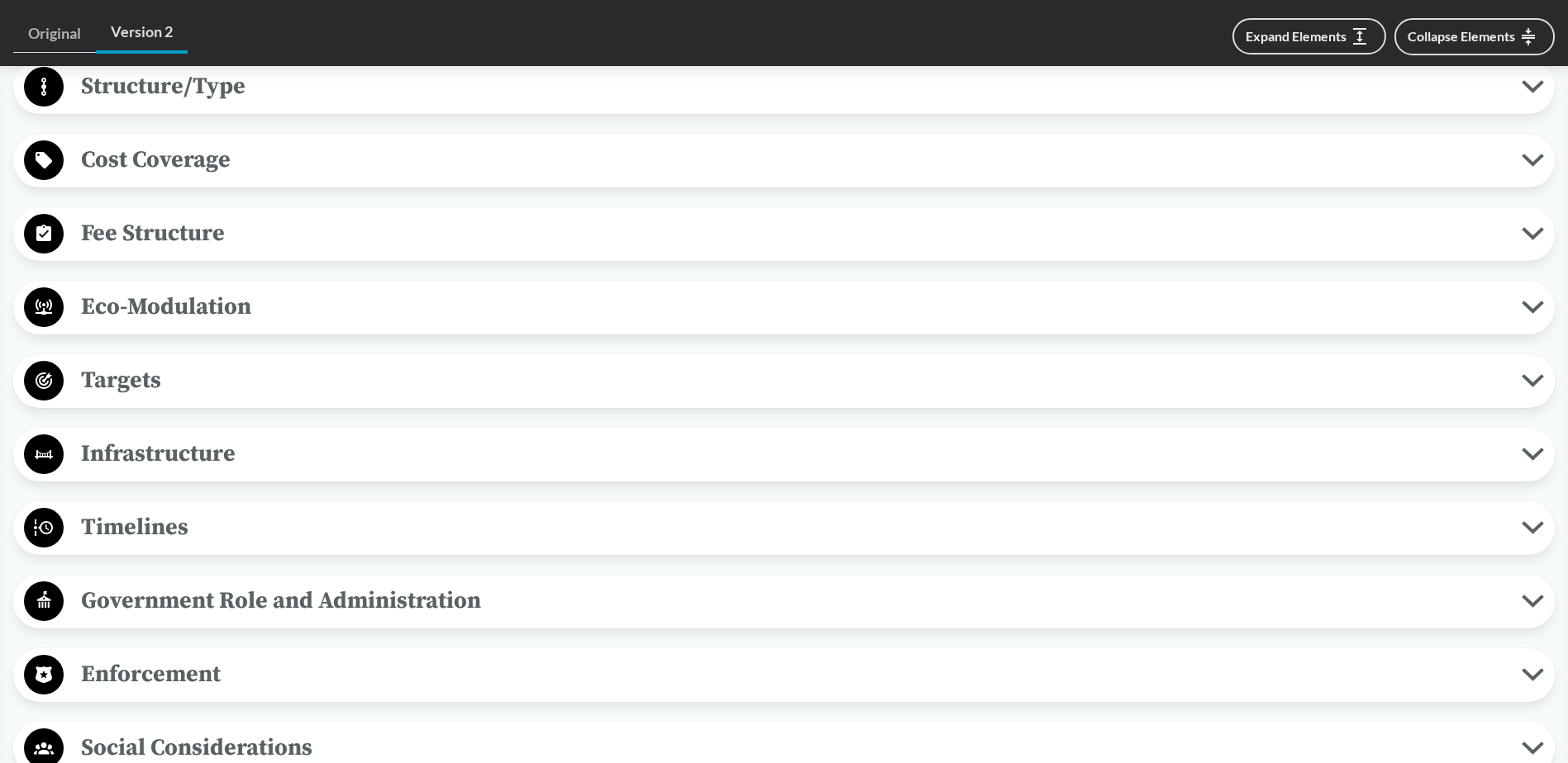
scroll to position [1404, 0]
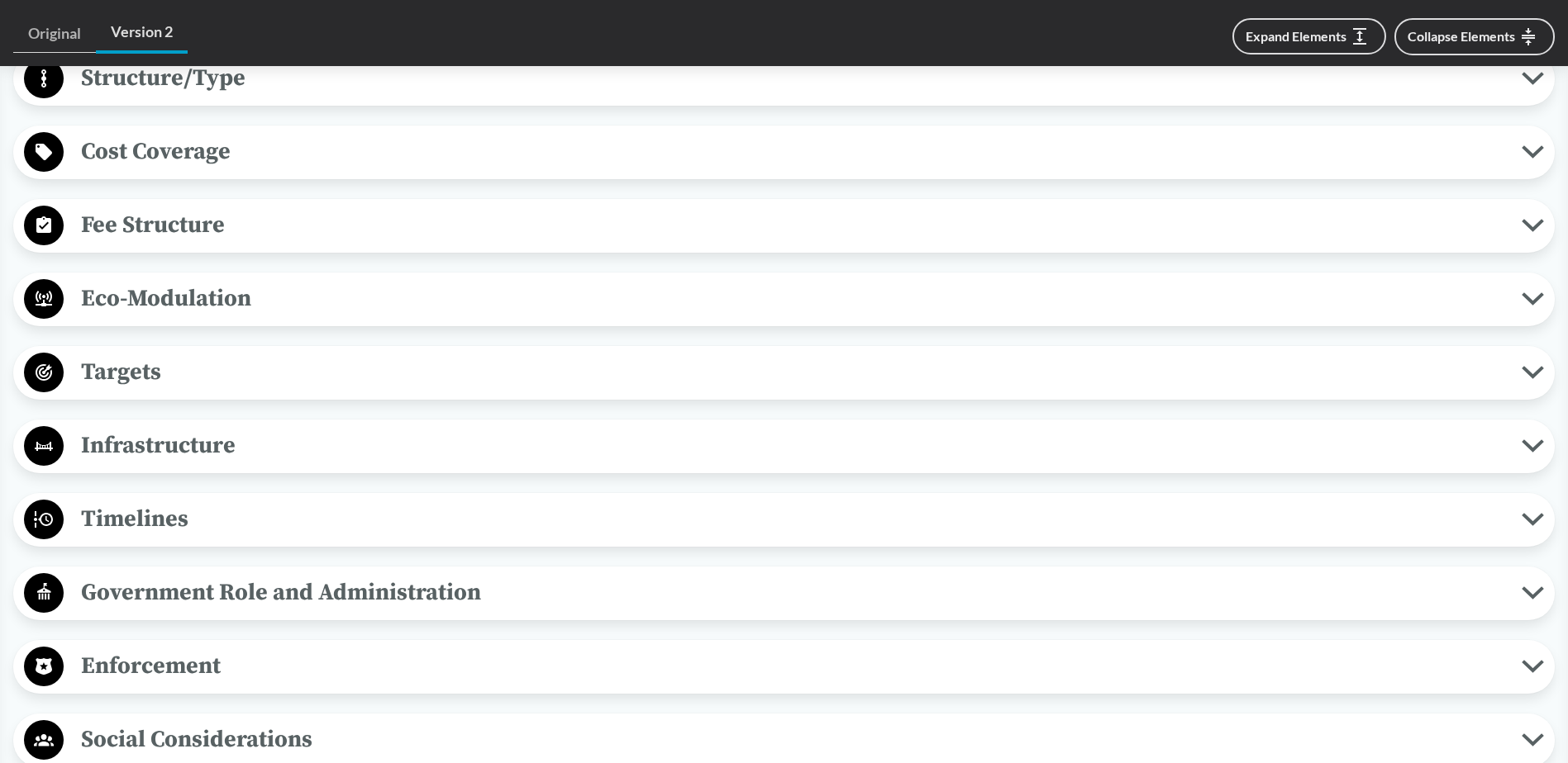
click at [198, 507] on span "Timelines" at bounding box center [792, 520] width 1458 height 37
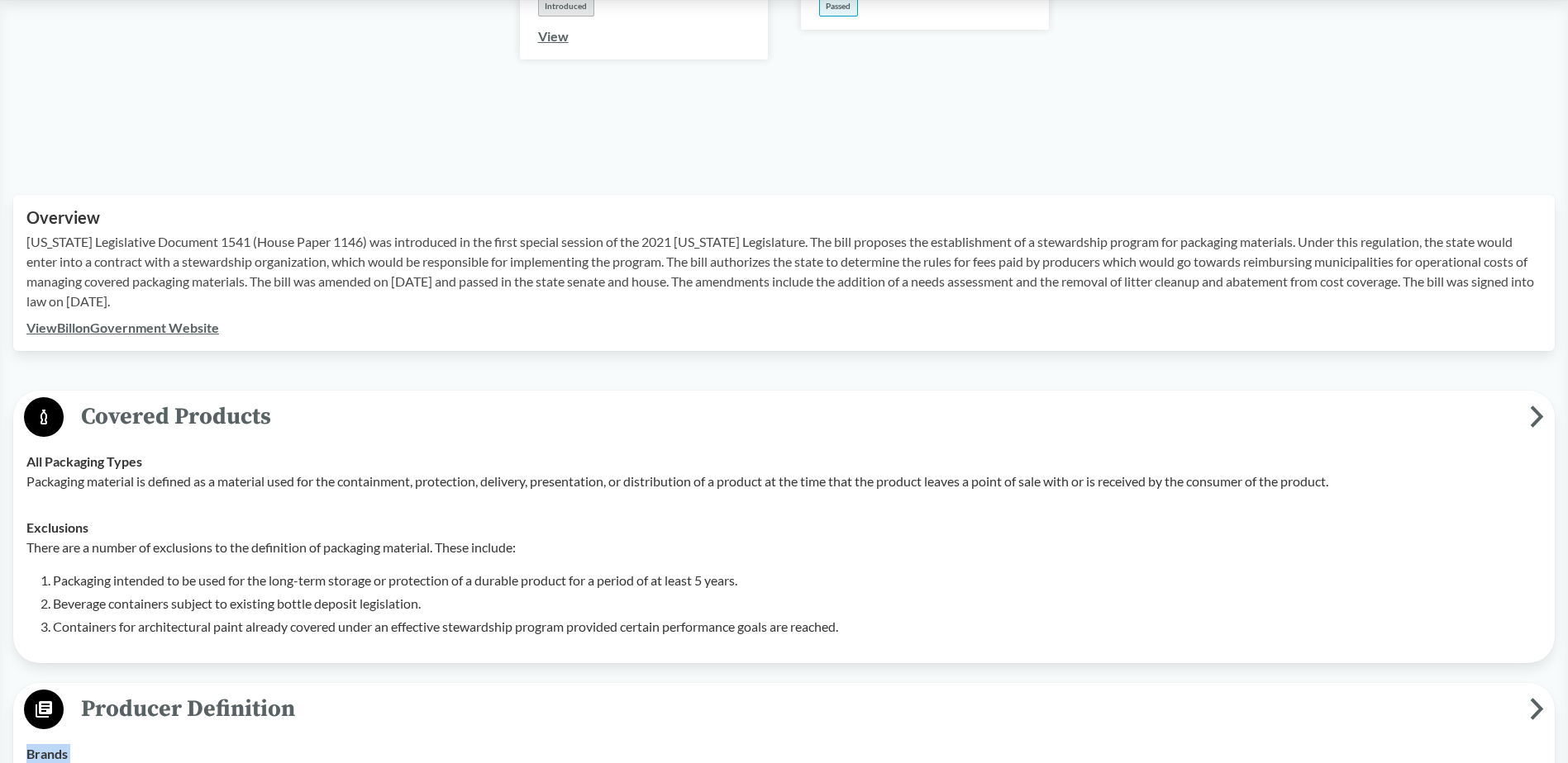
scroll to position [743, 0]
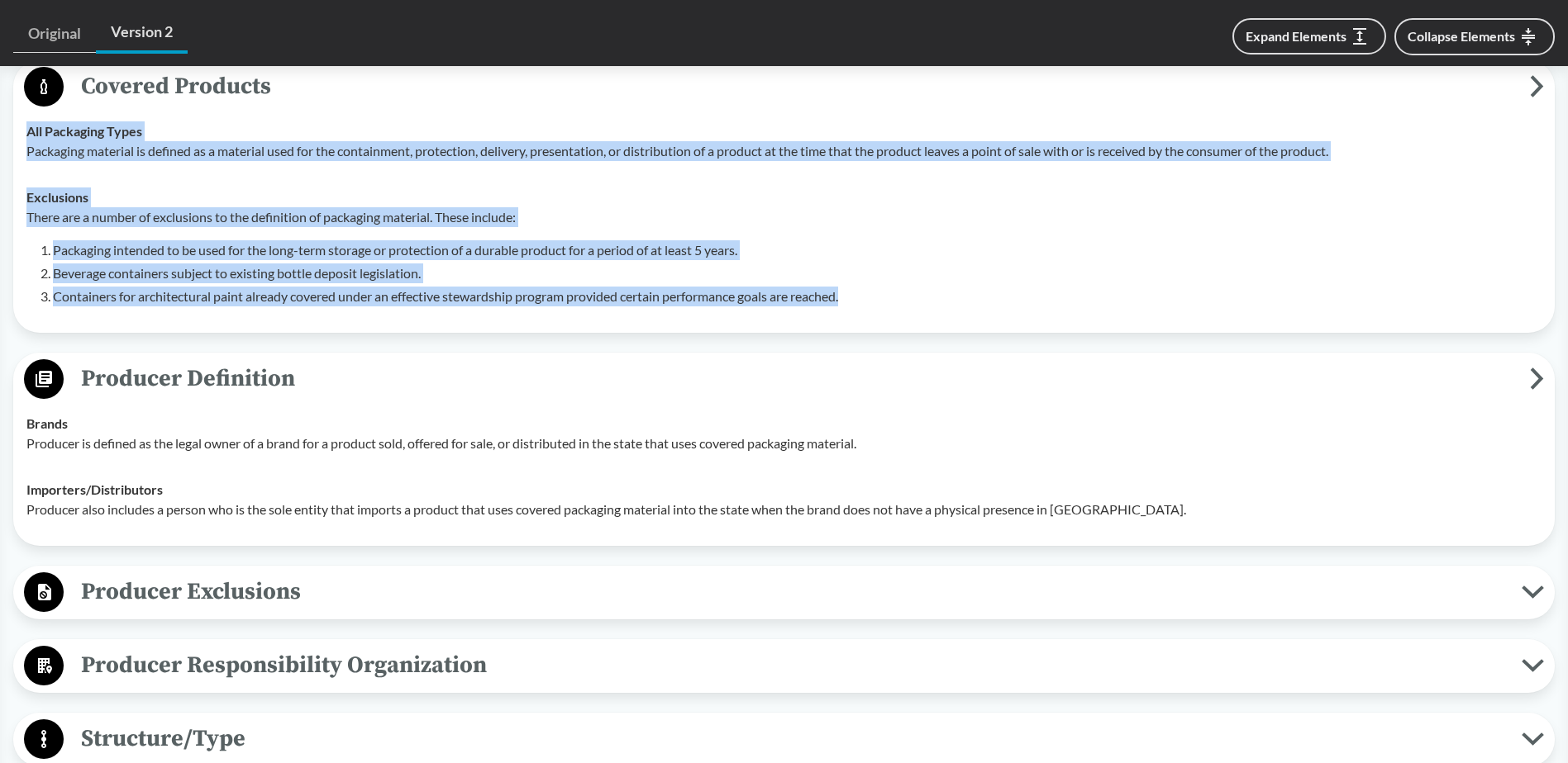
drag, startPoint x: 833, startPoint y: 274, endPoint x: 22, endPoint y: 112, distance: 827.0
click at [22, 112] on tbody "All Packaging Types Packaging material is defined as a material used for the co…" at bounding box center [783, 214] width 1530 height 212
copy tbody "All Packaging Types Packaging material is defined as a material used for the co…"
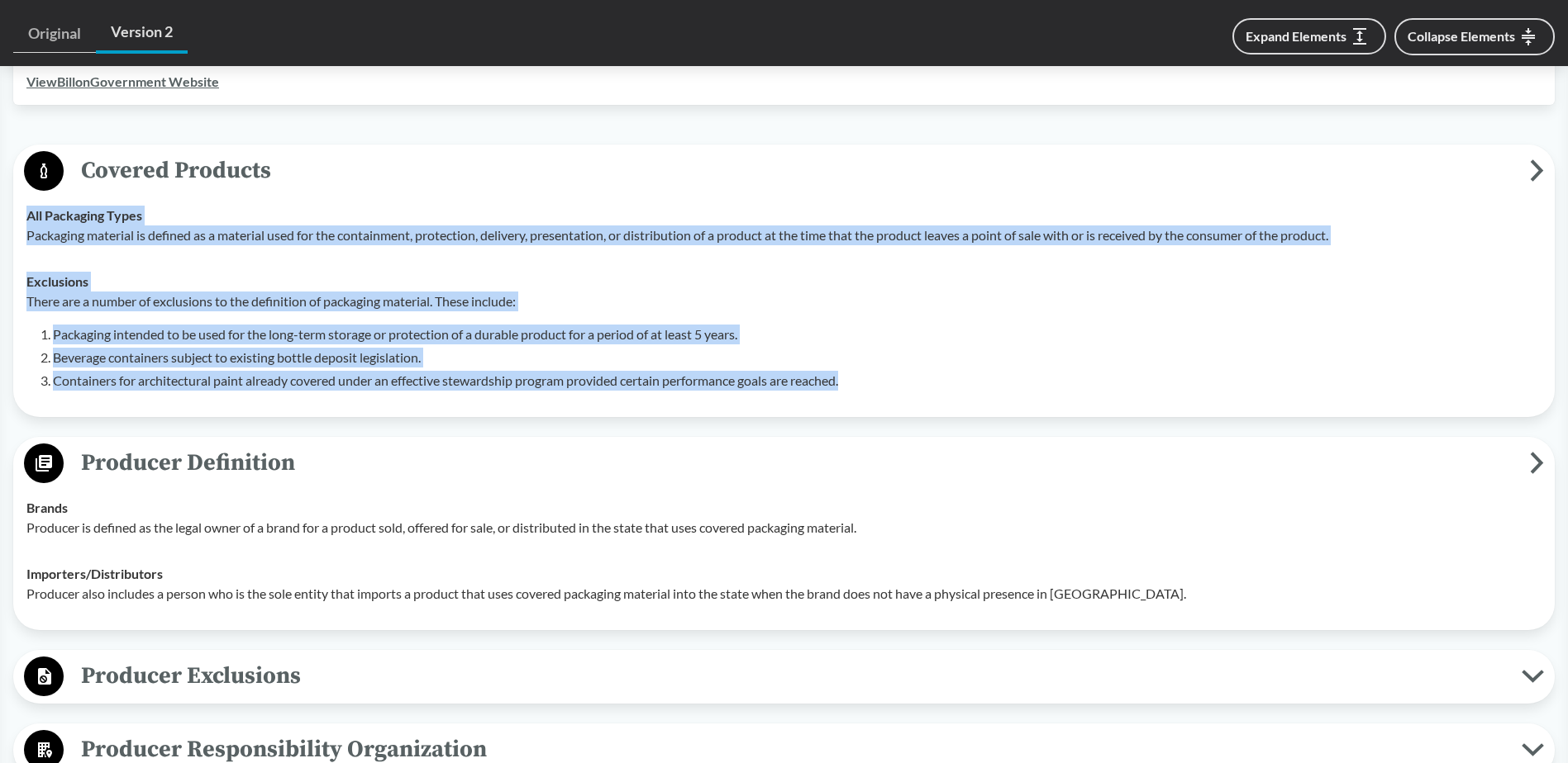
scroll to position [660, 0]
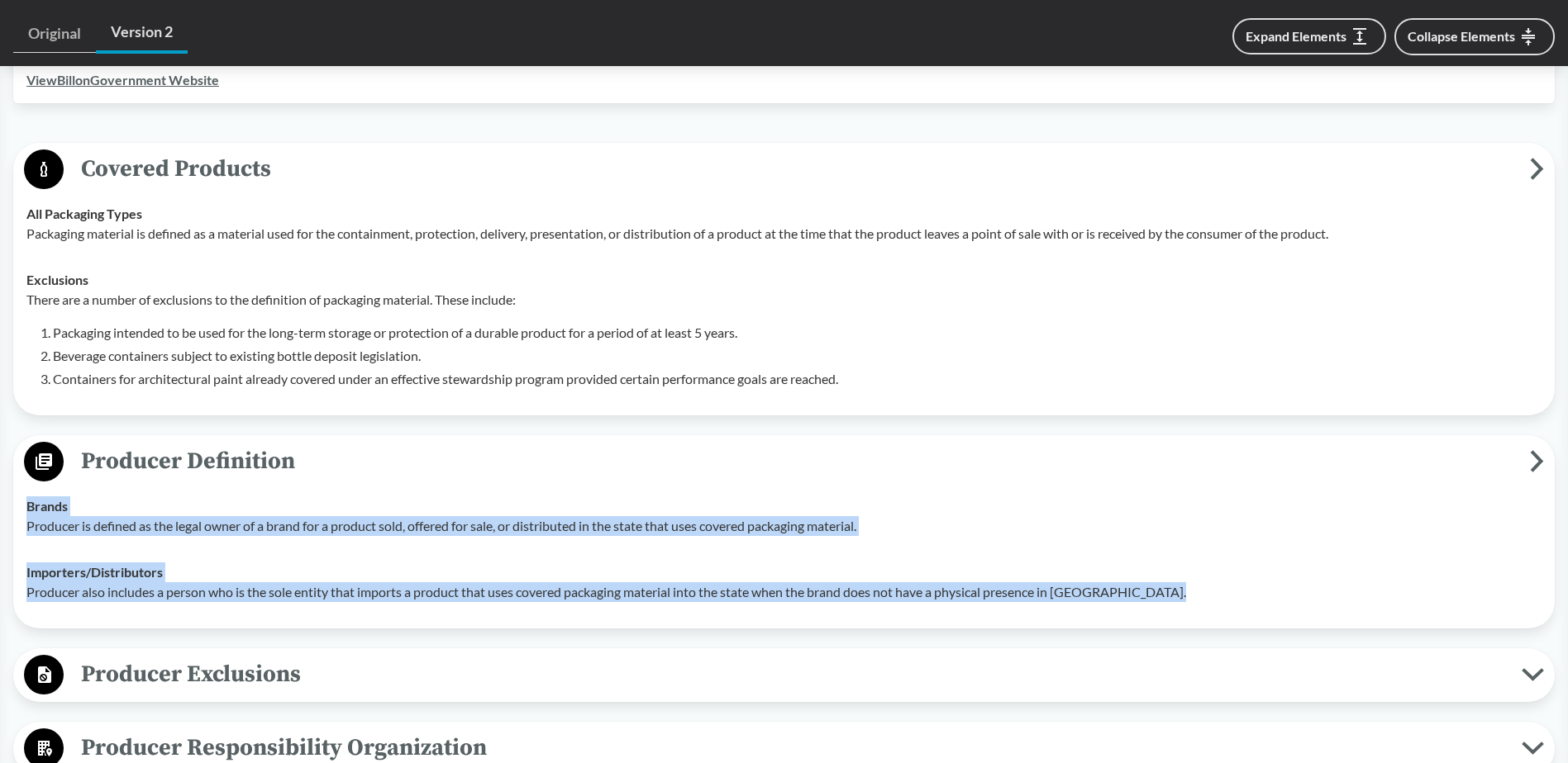
drag, startPoint x: 1181, startPoint y: 572, endPoint x: 16, endPoint y: 483, distance: 1168.4
click at [16, 483] on div "Producer Definition Brands Producer is defined as the legal owner of a brand fo…" at bounding box center [784, 532] width 1542 height 193
copy tbody "Brands Producer is defined as the legal owner of a brand for a product sold, of…"
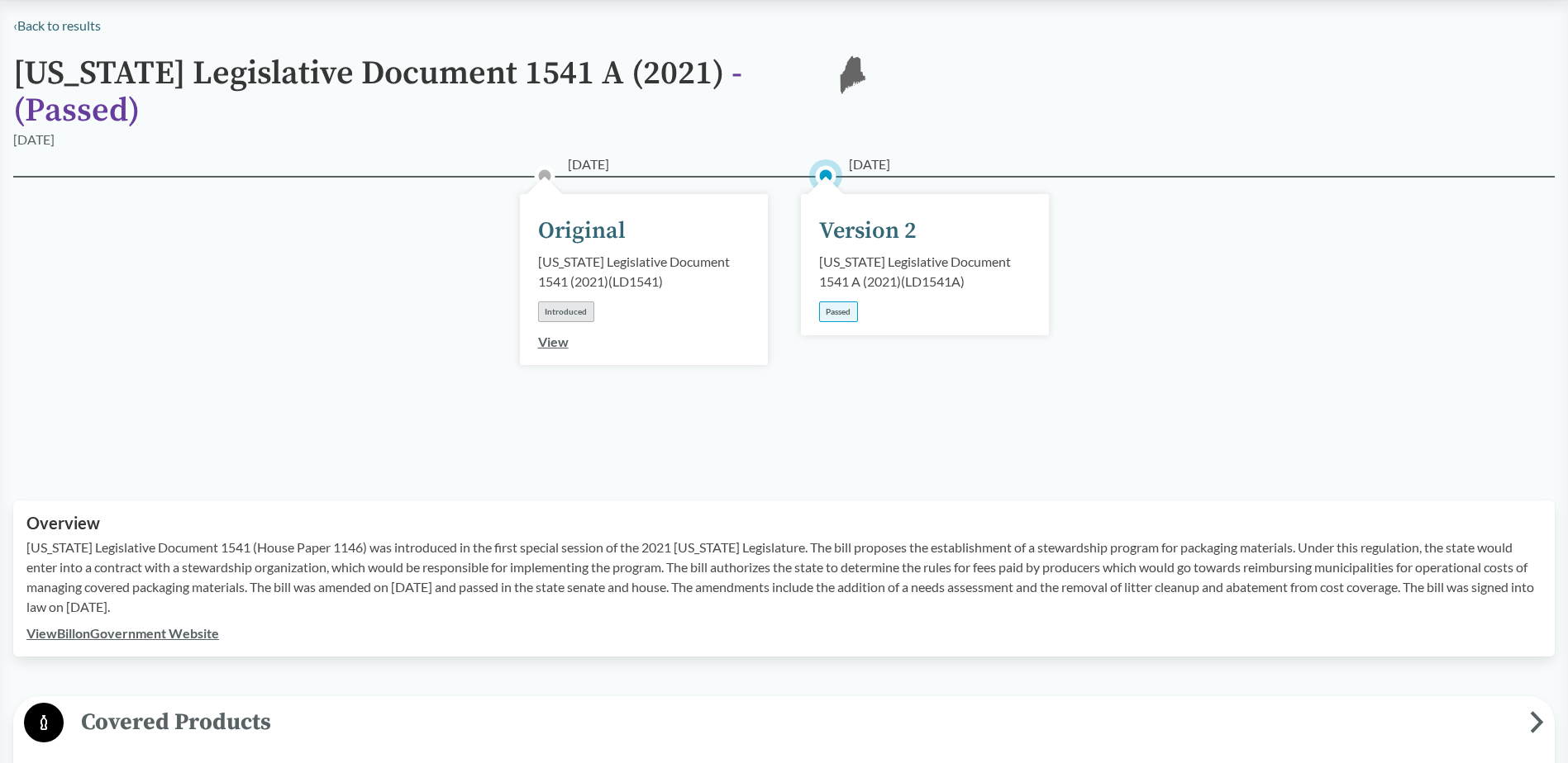
scroll to position [0, 0]
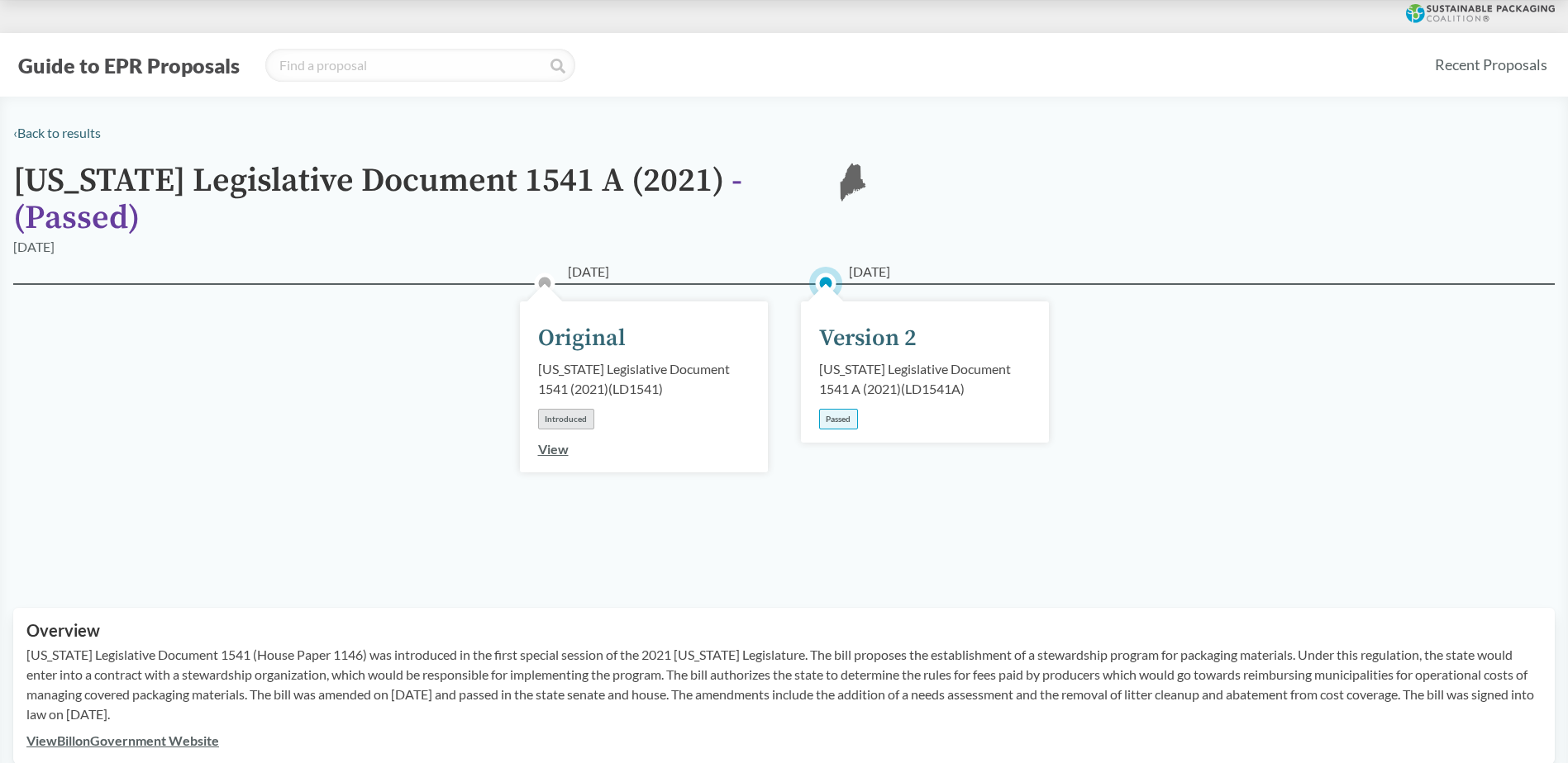
type input "[US_STATE]"
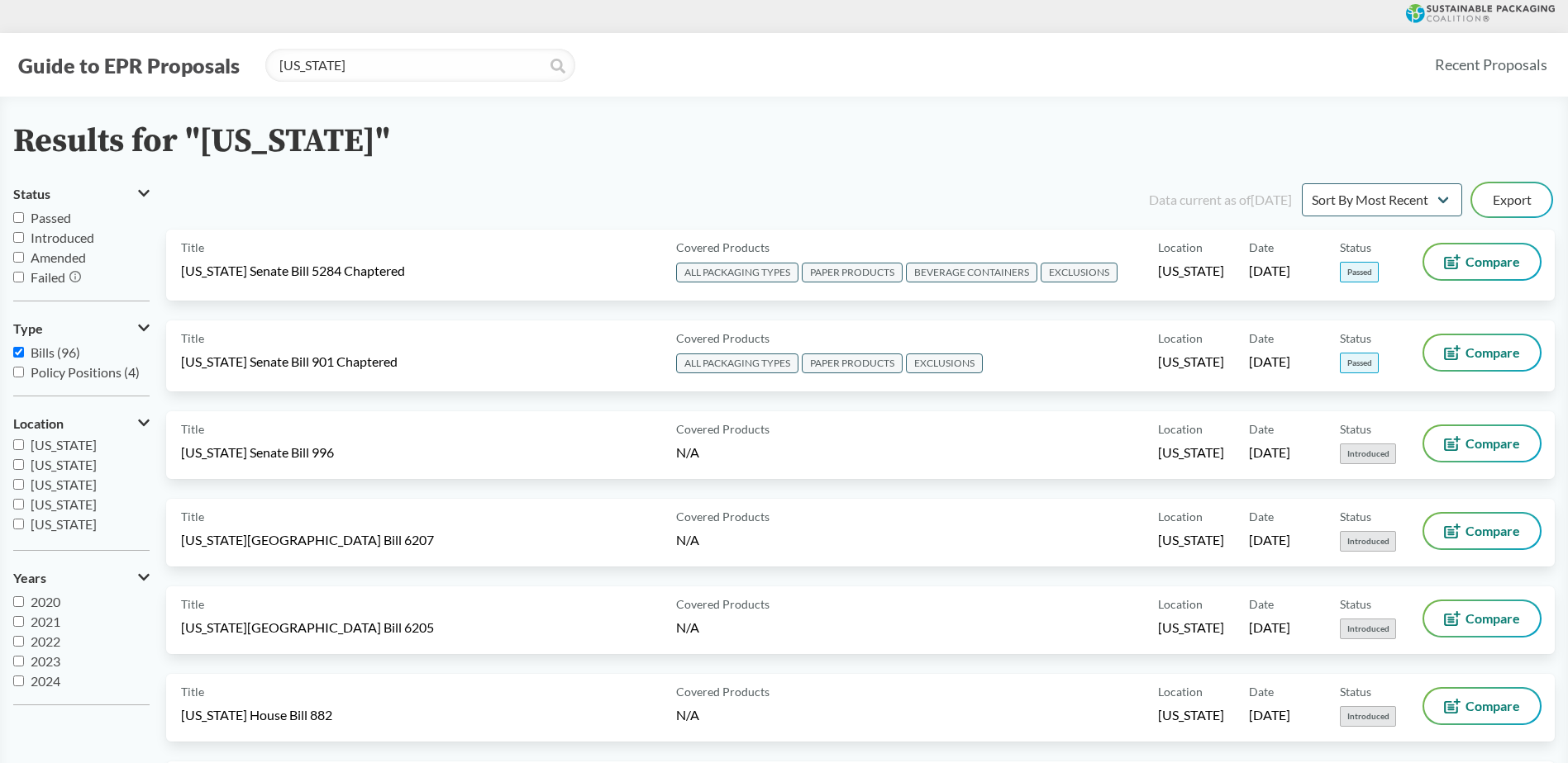
scroll to position [248, 0]
click at [65, 458] on span "[US_STATE]" at bounding box center [63, 457] width 66 height 16
click at [24, 458] on input "[US_STATE]" at bounding box center [19, 457] width 11 height 11
checkbox input "true"
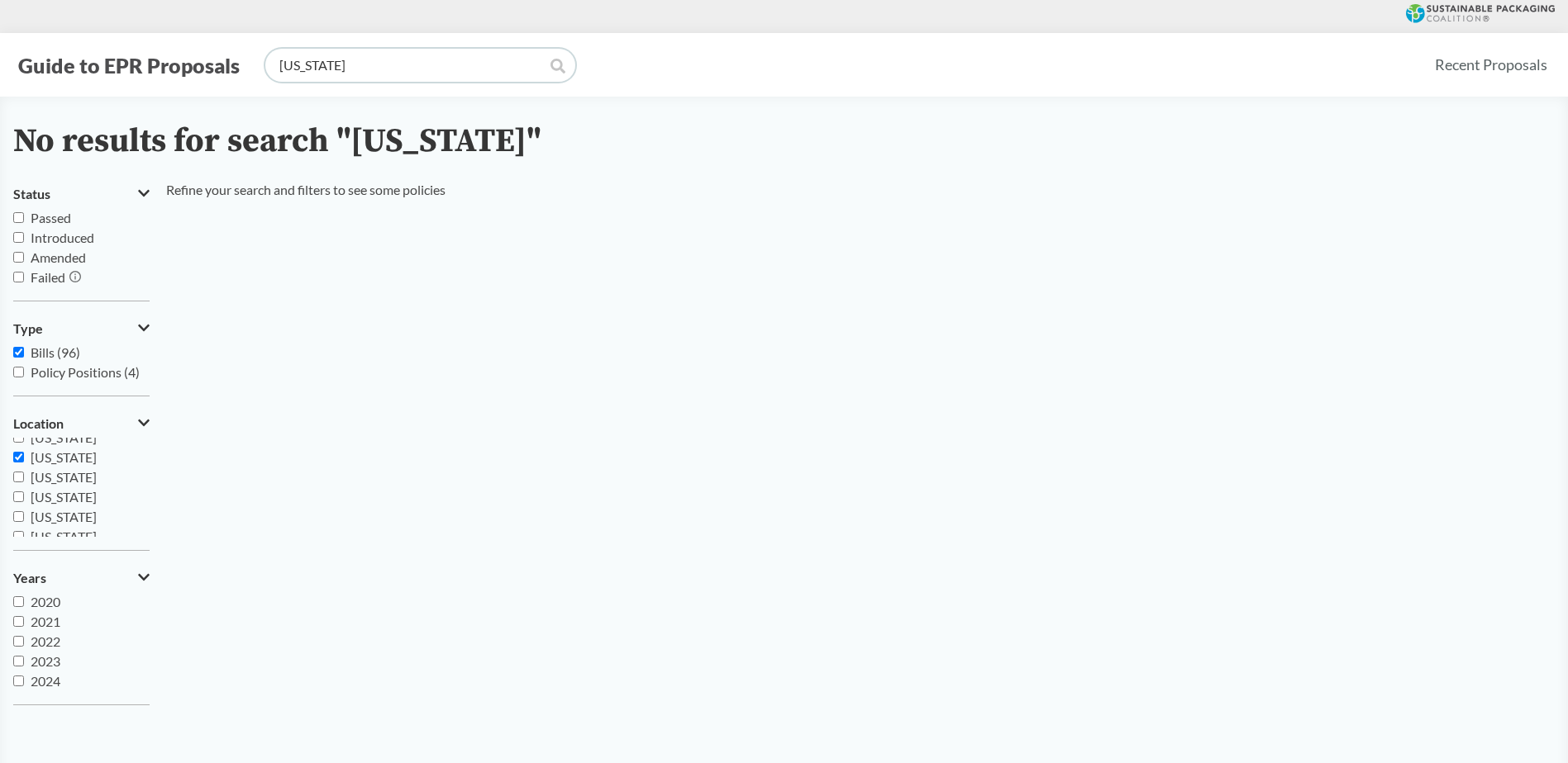
click at [449, 58] on input "[US_STATE]" at bounding box center [420, 64] width 310 height 33
type input "M"
click at [554, 69] on icon at bounding box center [558, 66] width 15 height 15
click at [37, 458] on span "[US_STATE]" at bounding box center [63, 457] width 66 height 16
click at [24, 458] on input "[US_STATE]" at bounding box center [19, 457] width 11 height 11
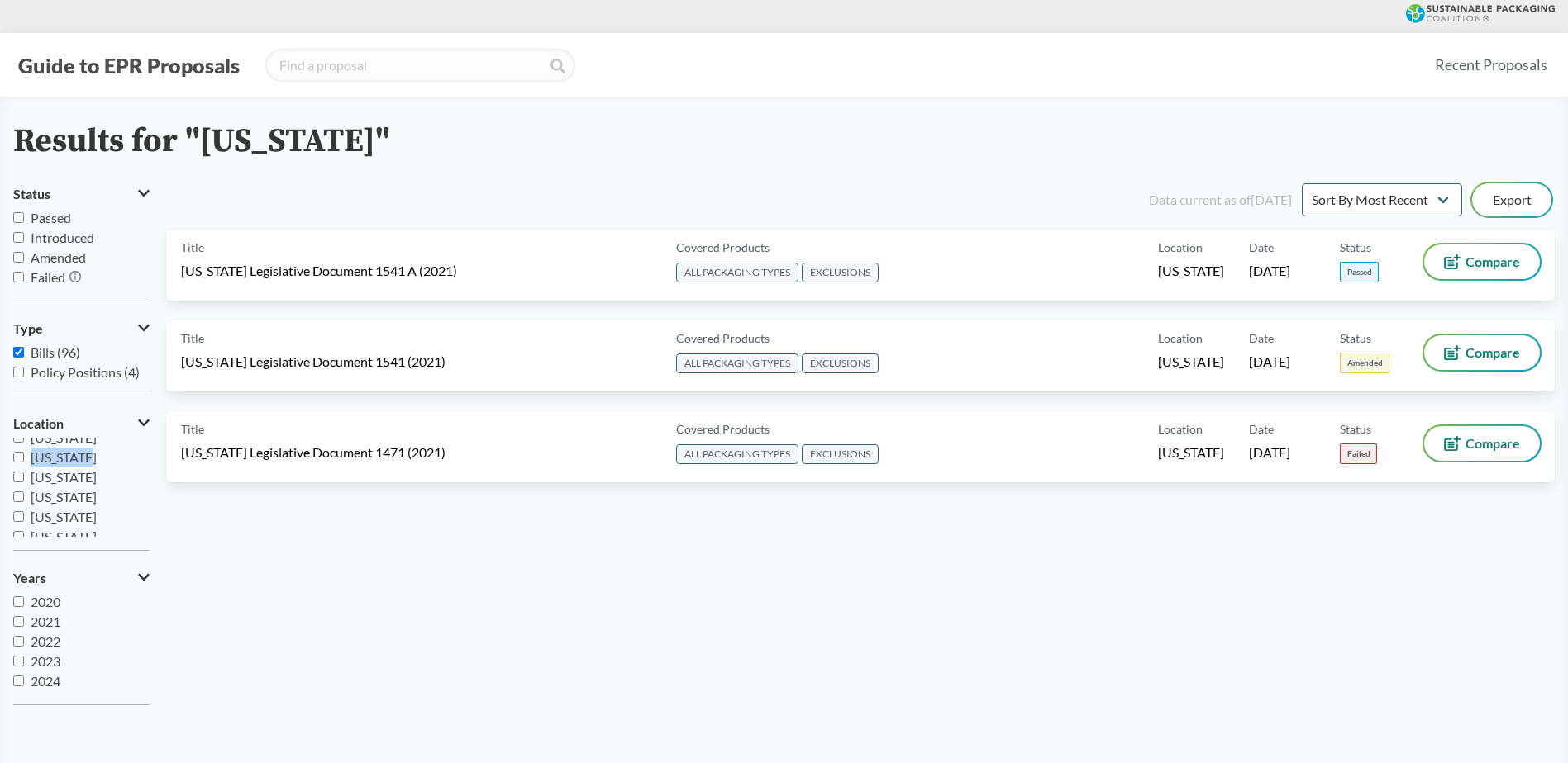
click at [37, 458] on span "[US_STATE]" at bounding box center [63, 457] width 66 height 16
click at [24, 458] on input "[US_STATE]" at bounding box center [19, 457] width 11 height 11
checkbox input "true"
drag, startPoint x: 315, startPoint y: 67, endPoint x: 205, endPoint y: 54, distance: 110.8
click at [205, 54] on div "Guide to EPR Proposals [US_STATE]" at bounding box center [717, 64] width 1407 height 33
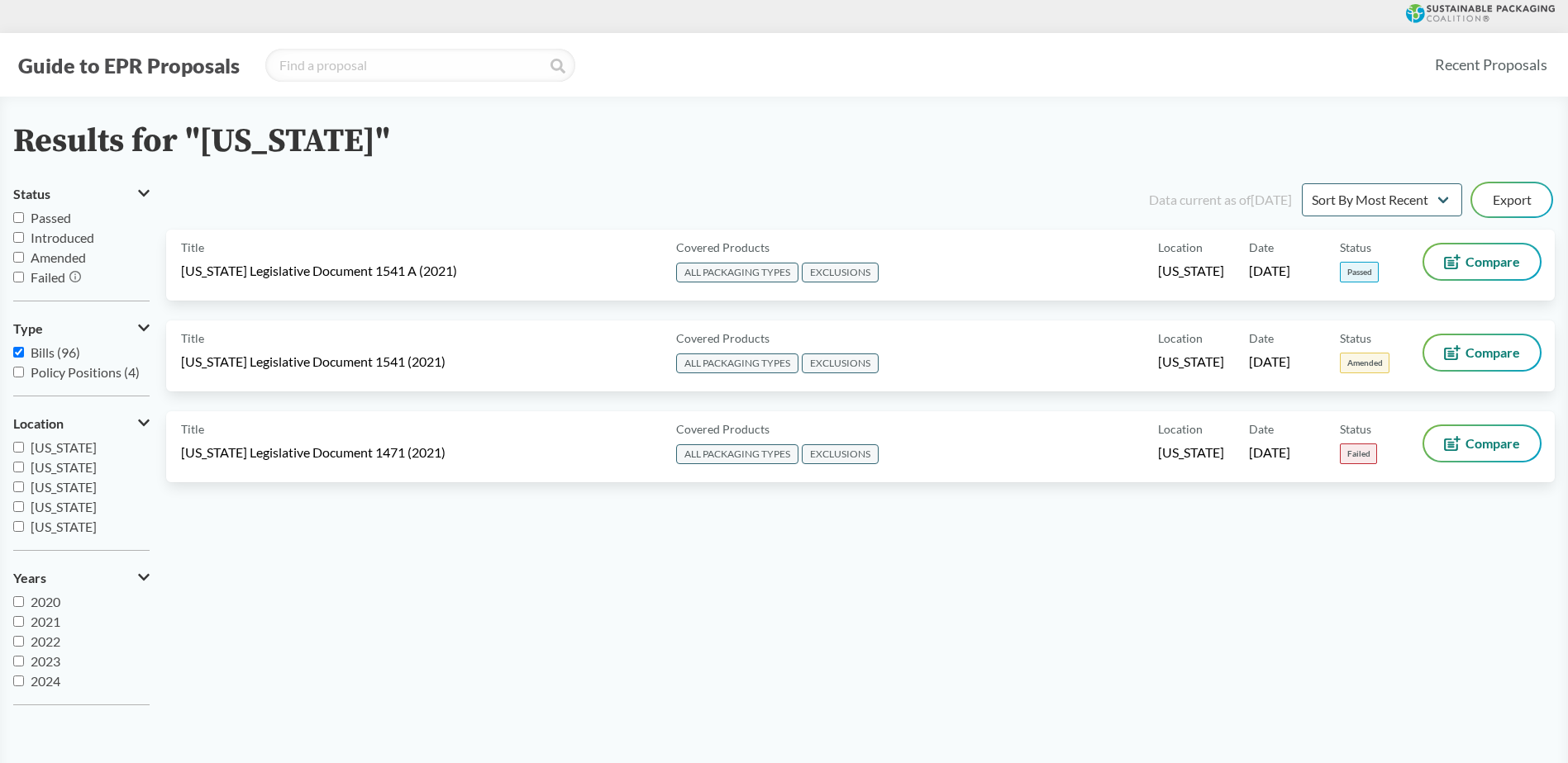
click at [361, 207] on div "Data current as of [DATE] Sort By Most Recent Sort By Status Export" at bounding box center [870, 200] width 1368 height 40
click at [328, 68] on input "search" at bounding box center [420, 64] width 310 height 33
type input "[US_STATE]"
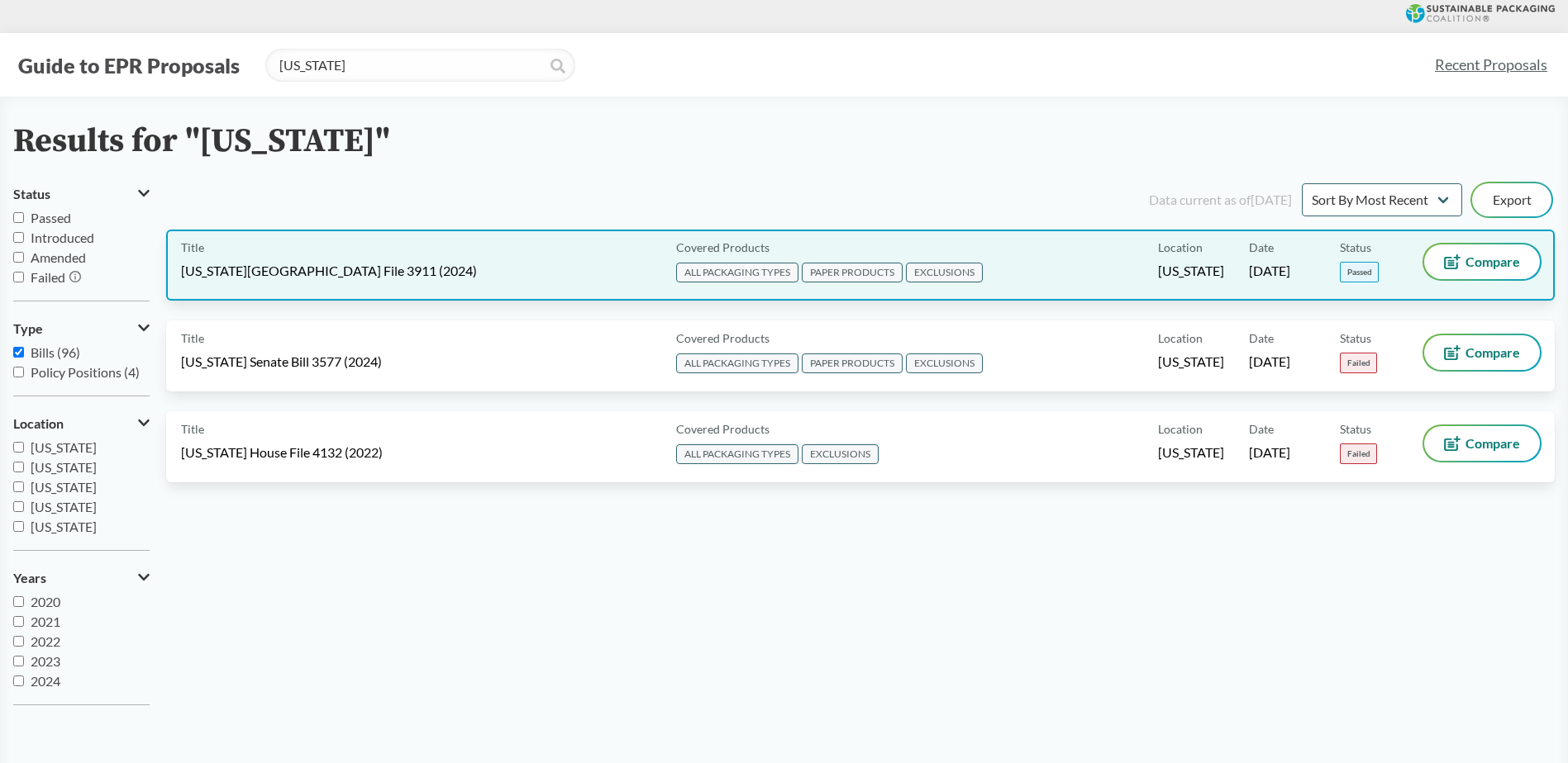
click at [319, 263] on span "[US_STATE][GEOGRAPHIC_DATA] File 3911 (2024)" at bounding box center [329, 271] width 296 height 18
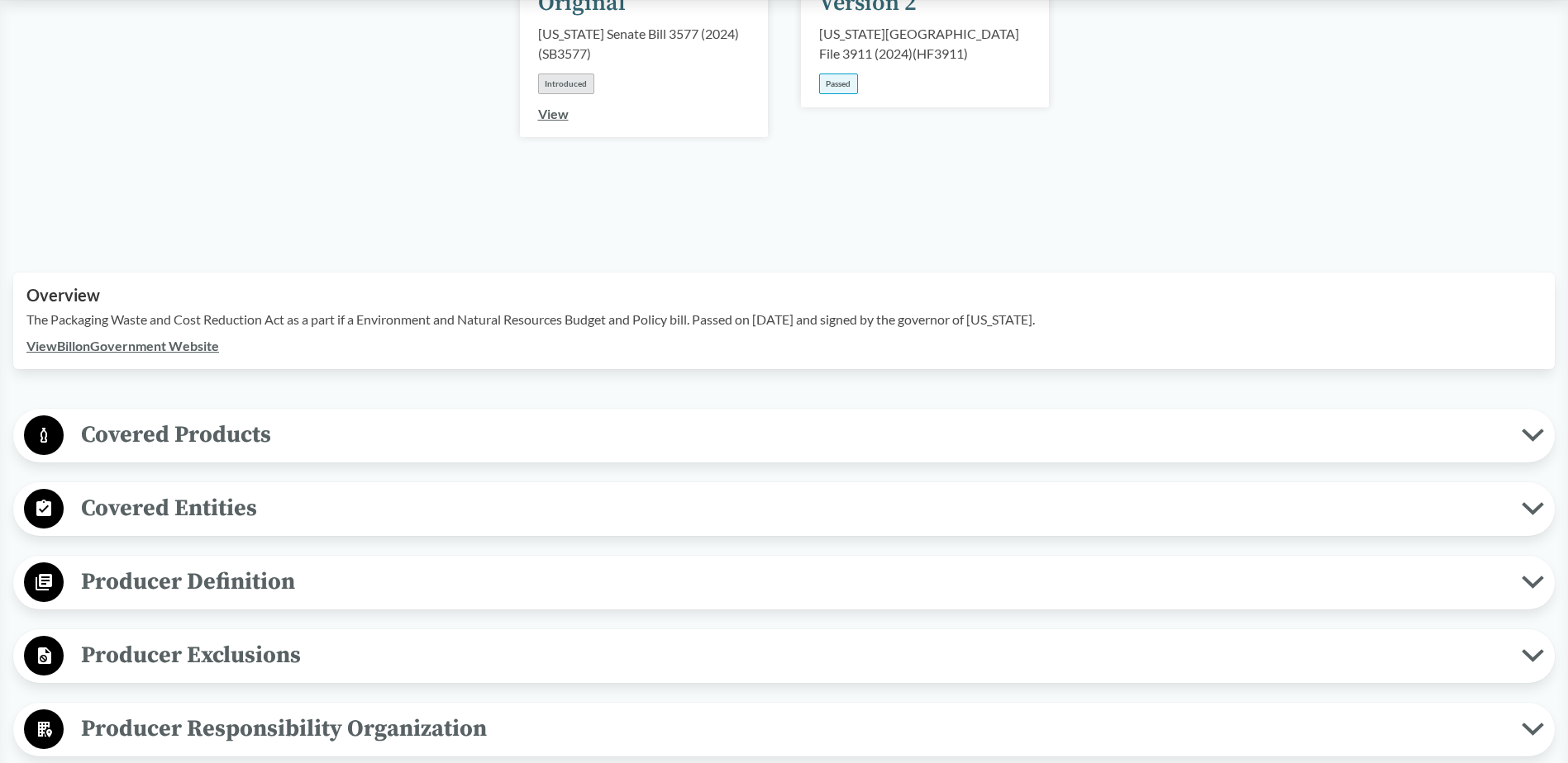
scroll to position [413, 0]
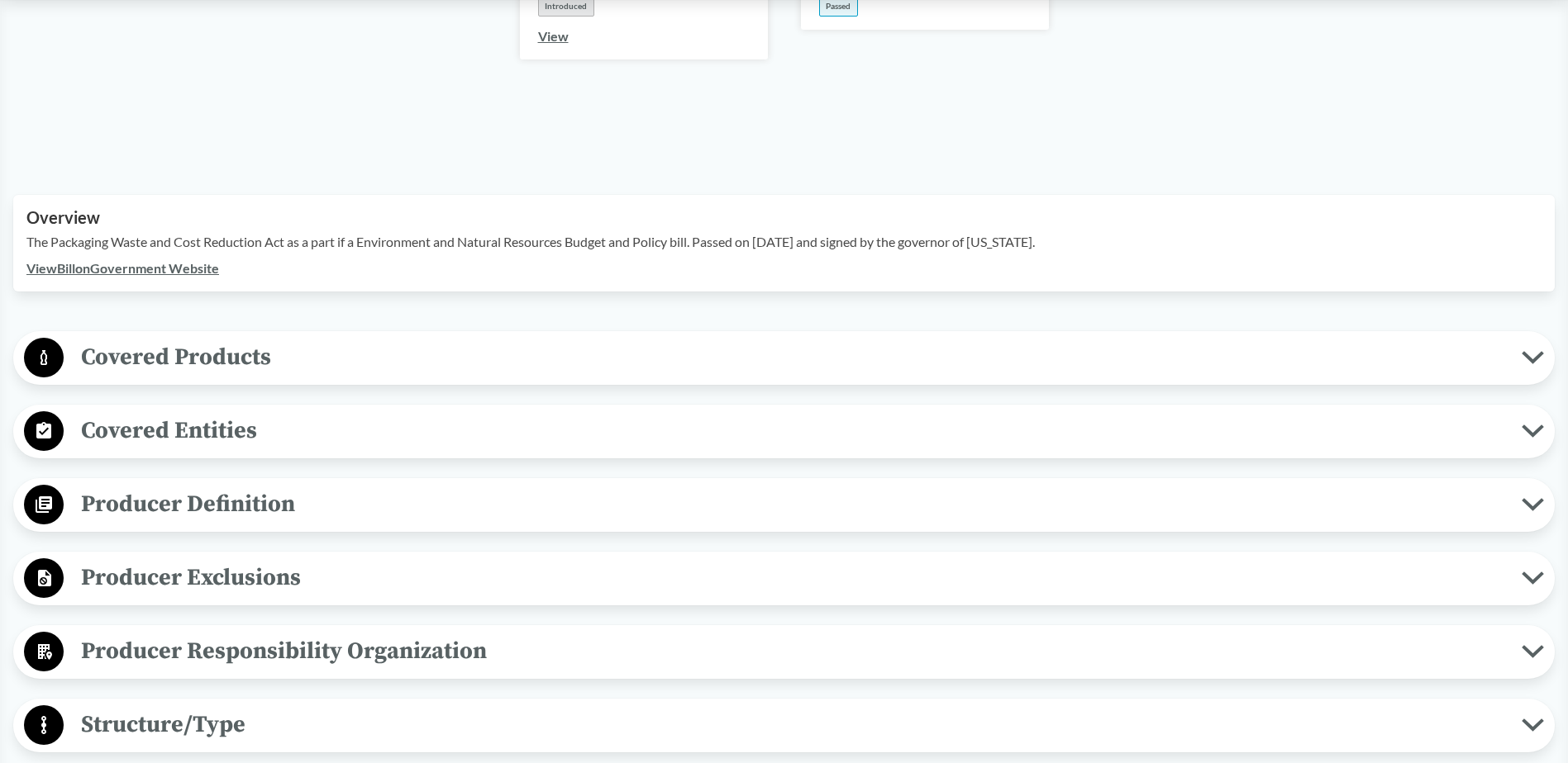
click at [358, 412] on span "Covered Entities" at bounding box center [792, 431] width 1458 height 37
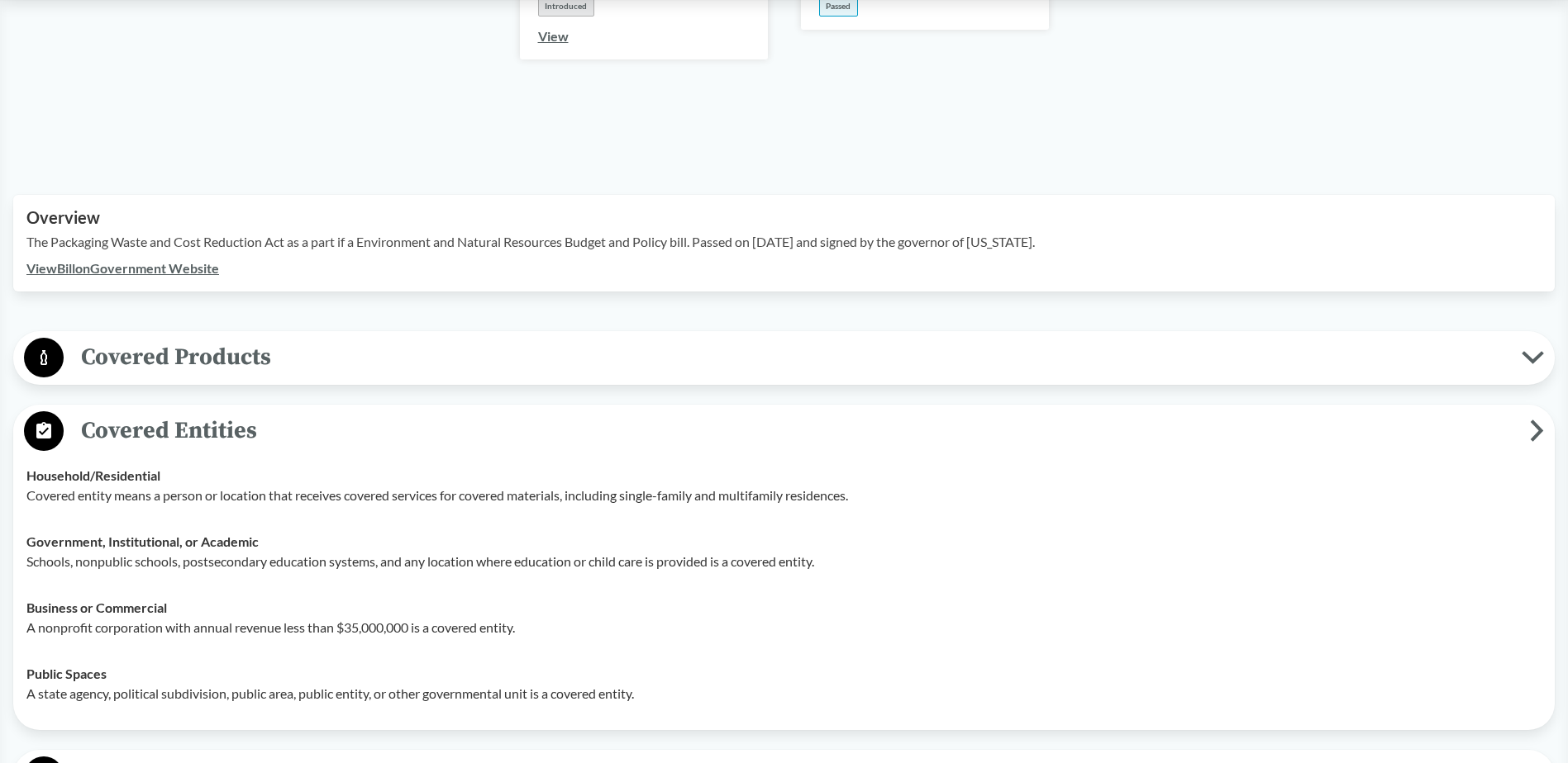
click at [329, 331] on div "Covered Products All Packaging Types Covered material means packaging and paper…" at bounding box center [784, 358] width 1542 height 54
click at [329, 339] on span "Covered Products" at bounding box center [792, 357] width 1458 height 37
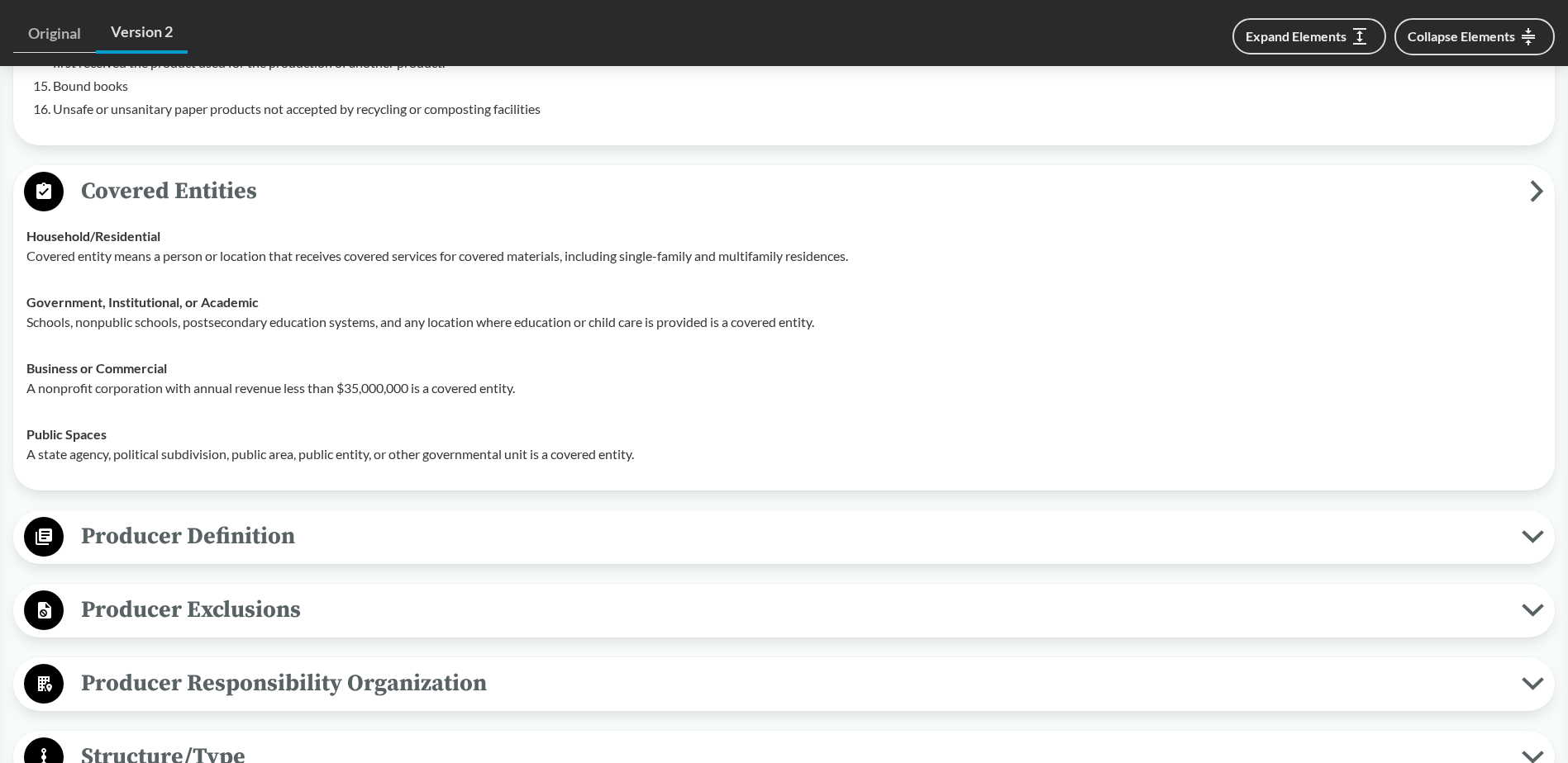
scroll to position [1322, 0]
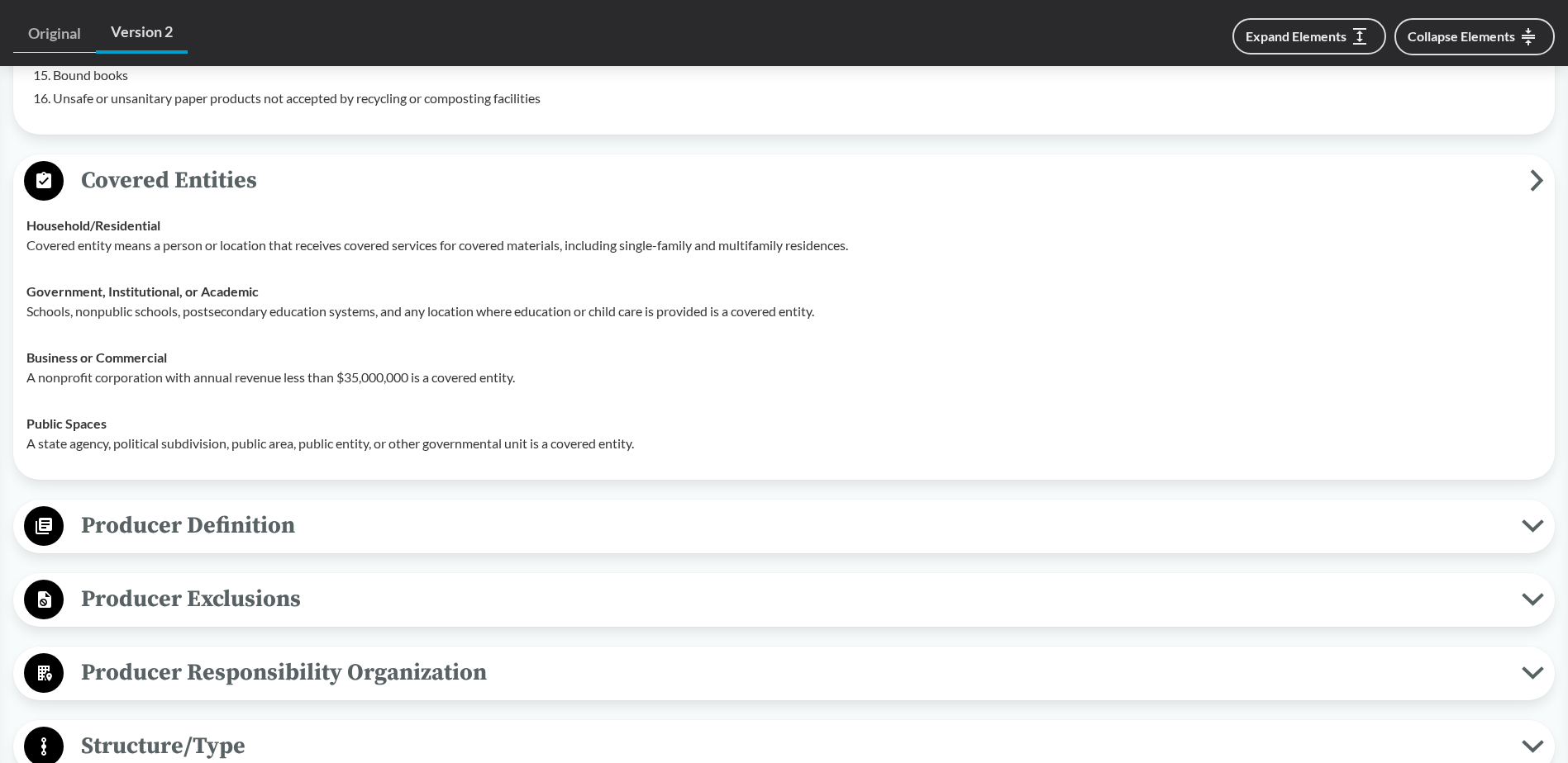
click at [424, 507] on span "Producer Definition" at bounding box center [792, 526] width 1458 height 37
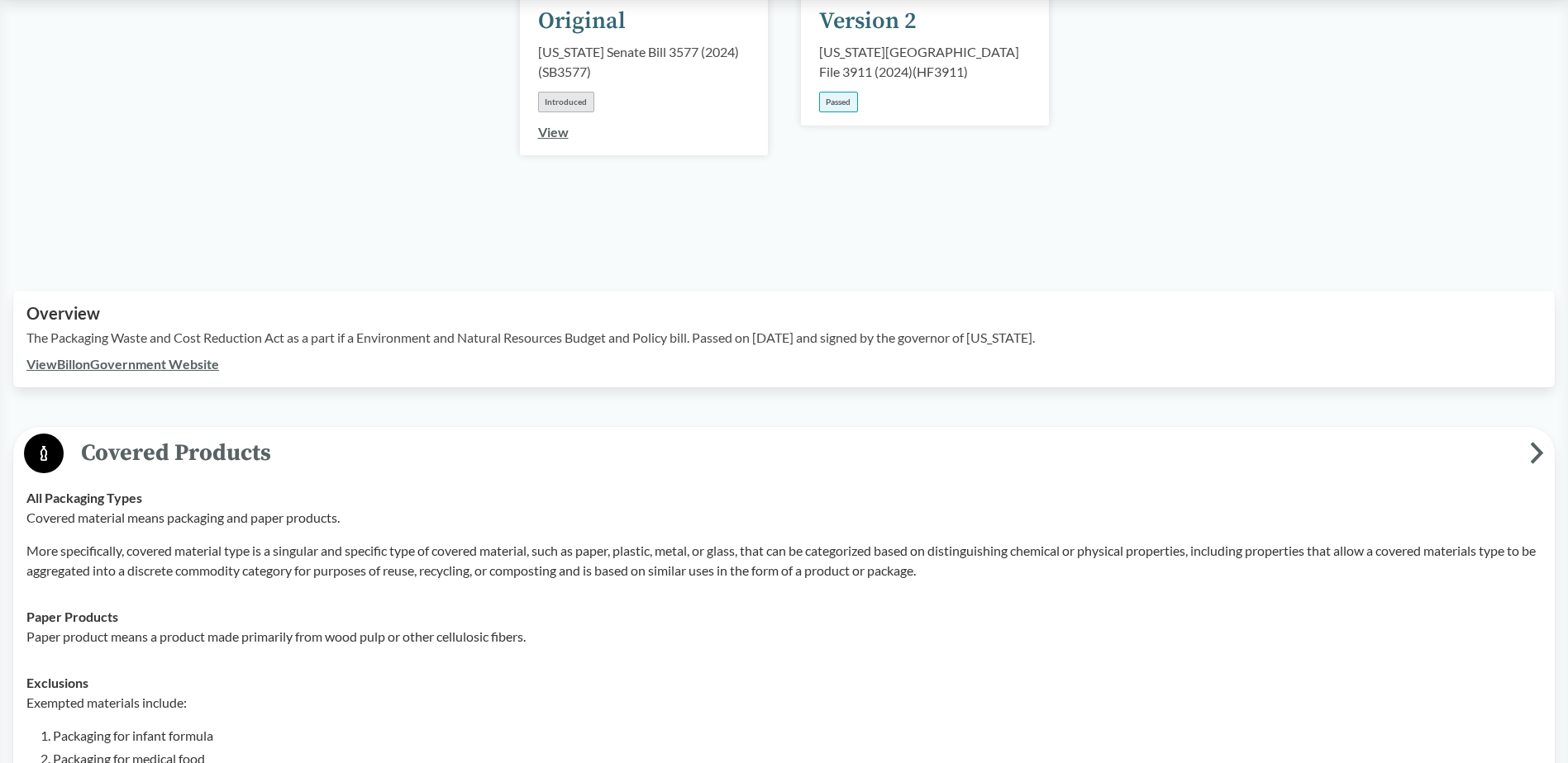
scroll to position [248, 0]
